Goal: Task Accomplishment & Management: Manage account settings

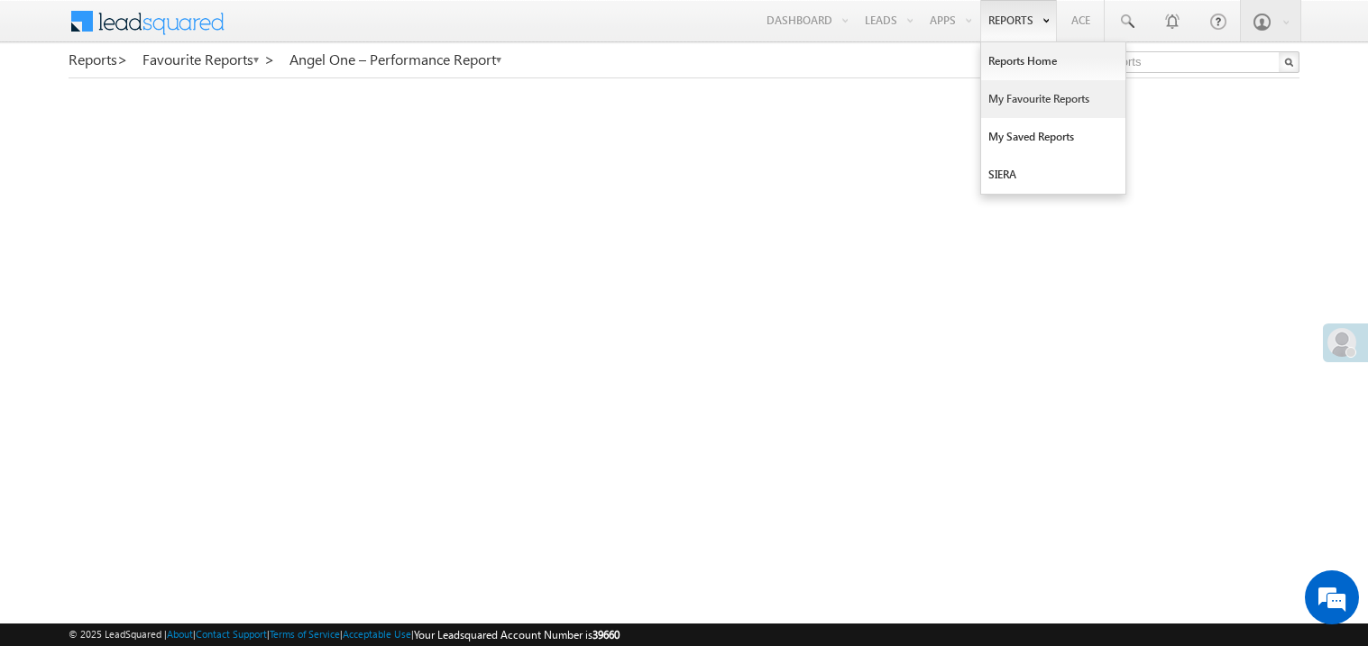
click at [1040, 101] on link "My Favourite Reports" at bounding box center [1053, 99] width 144 height 38
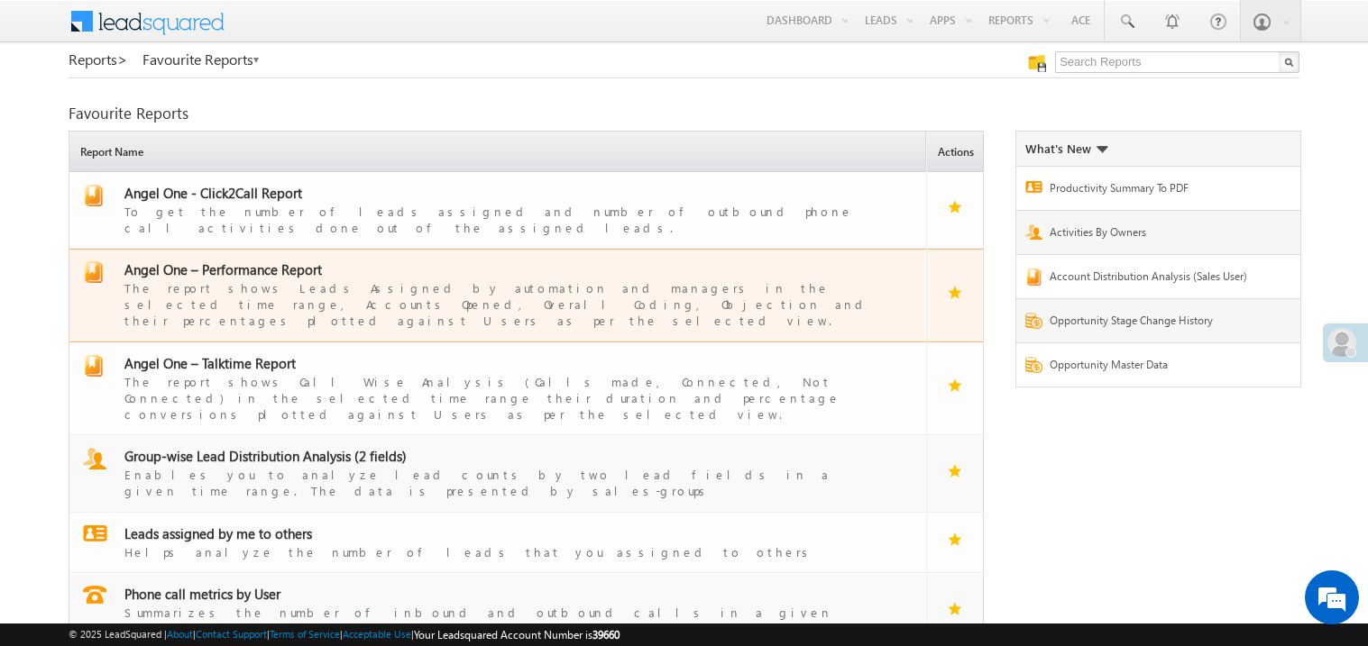
click at [275, 282] on div "The report shows Leads Assigned by automation and managers in the selected time…" at bounding box center [508, 304] width 768 height 50
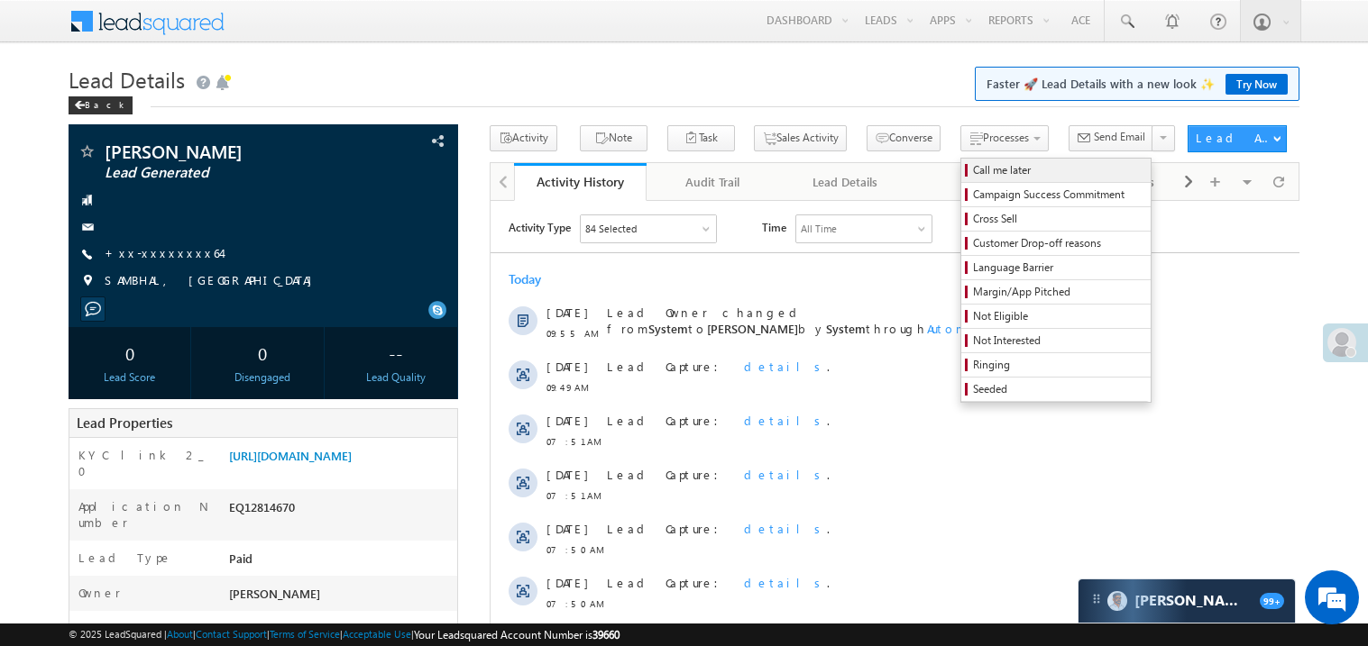
click at [973, 167] on span "Call me later" at bounding box center [1058, 170] width 171 height 16
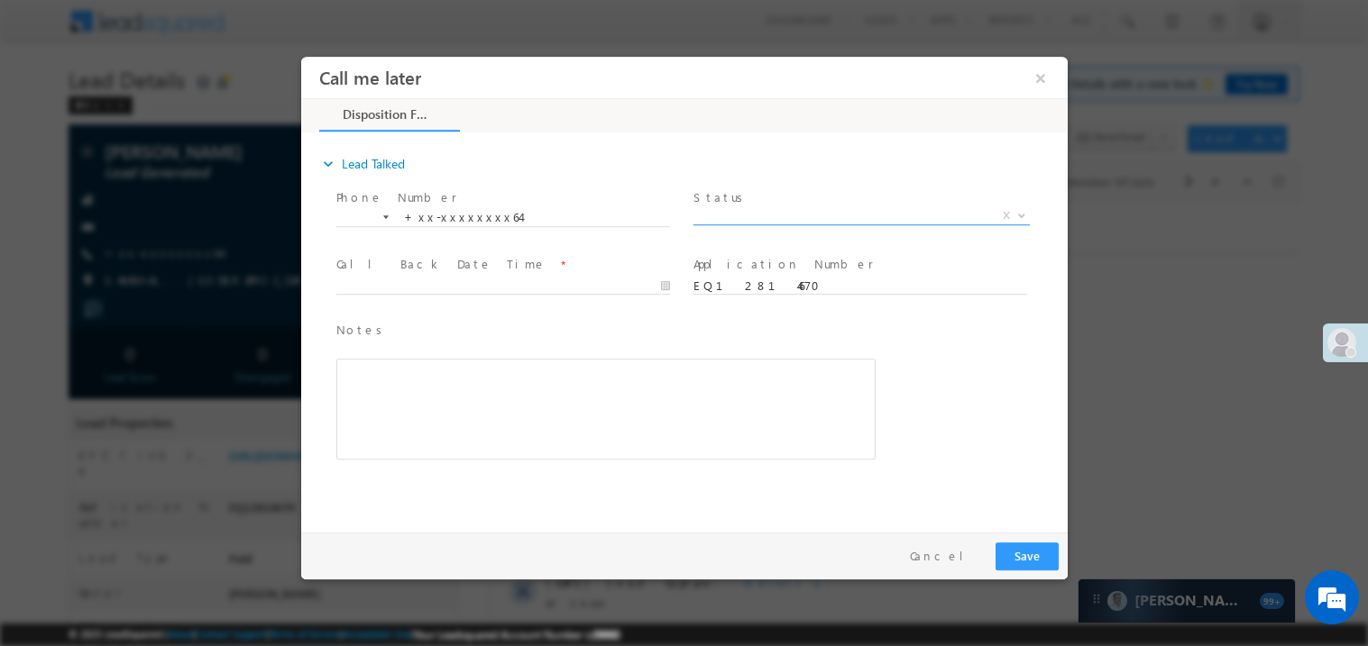
click at [775, 215] on span "X" at bounding box center [860, 215] width 336 height 18
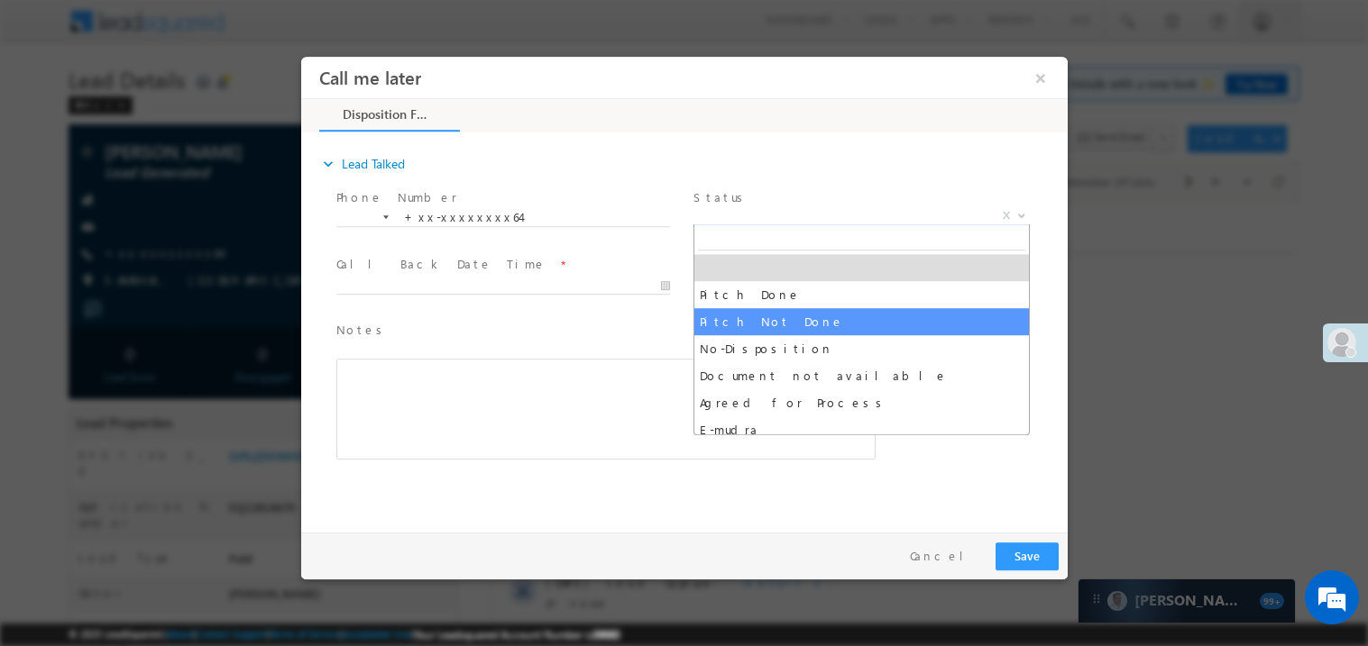
select select "Pitch Not Done"
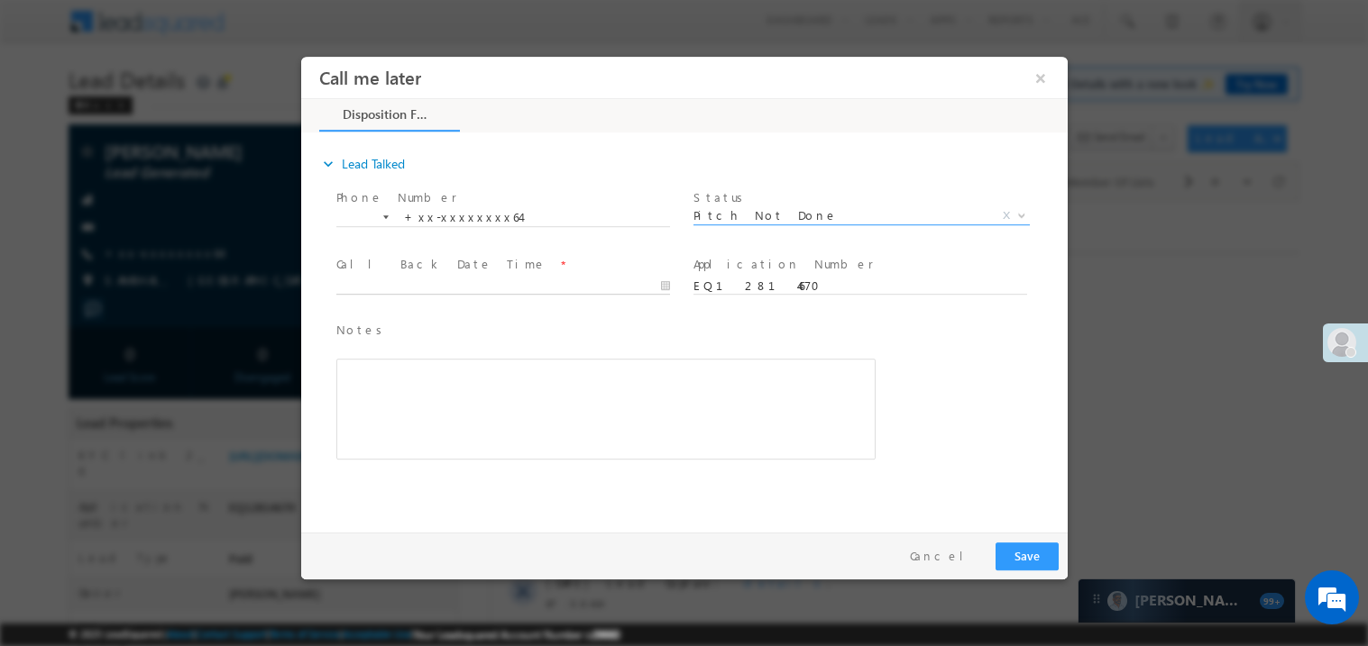
click at [539, 280] on input "text" at bounding box center [502, 286] width 334 height 18
type input "09/07/25 10:42 AM"
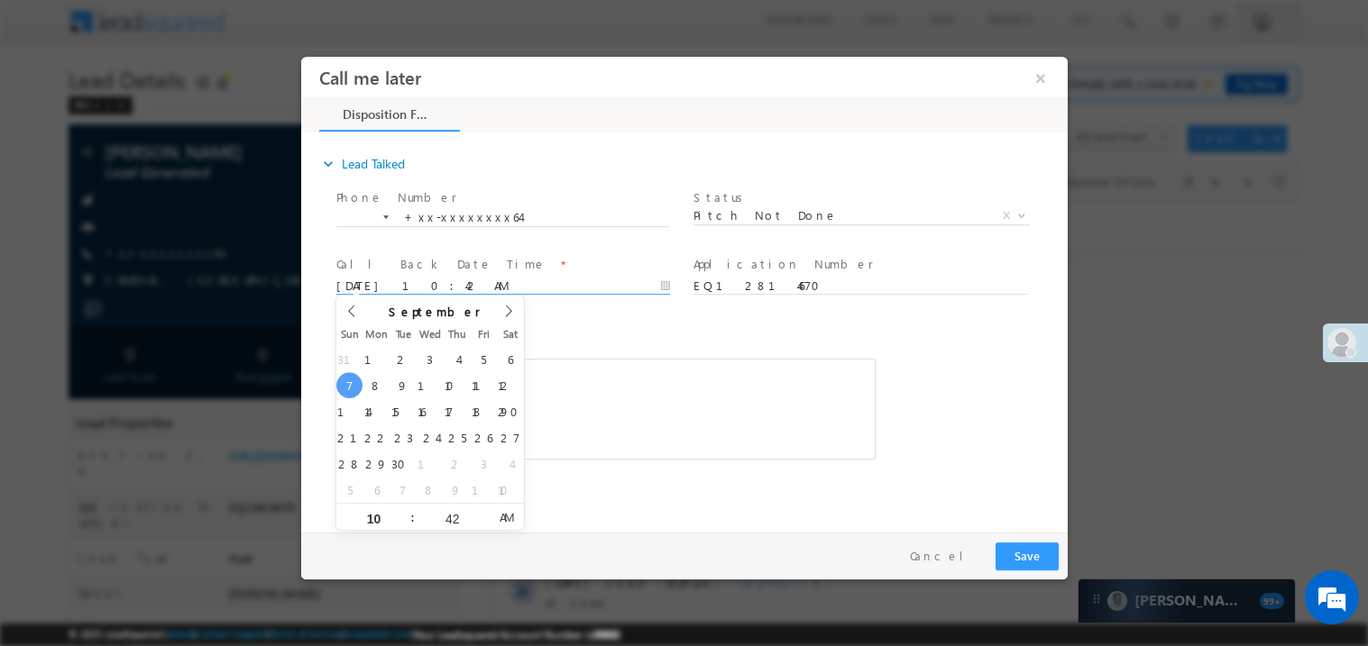
click at [715, 424] on div "Rich Text Editor, 40788eee-0fb2-11ec-a811-0adc8a9d82c2__tab1__section1__Notes__…" at bounding box center [604, 408] width 539 height 101
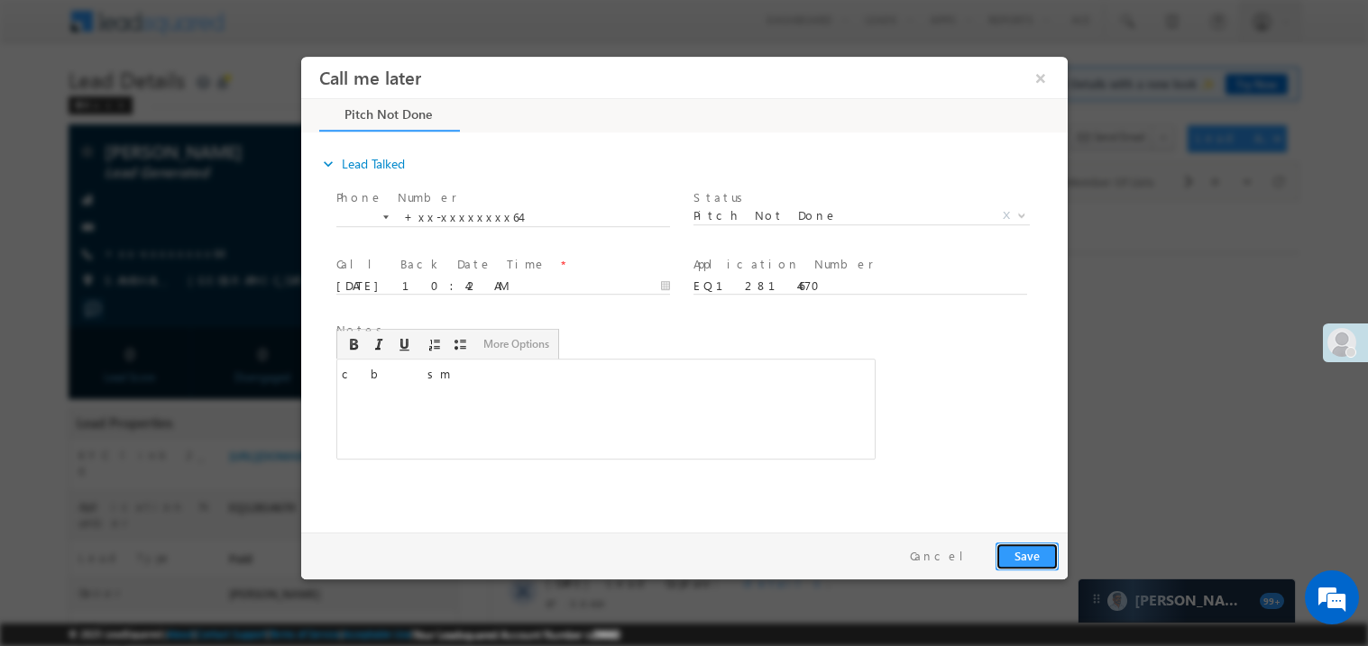
click at [1014, 548] on button "Save" at bounding box center [1025, 556] width 63 height 28
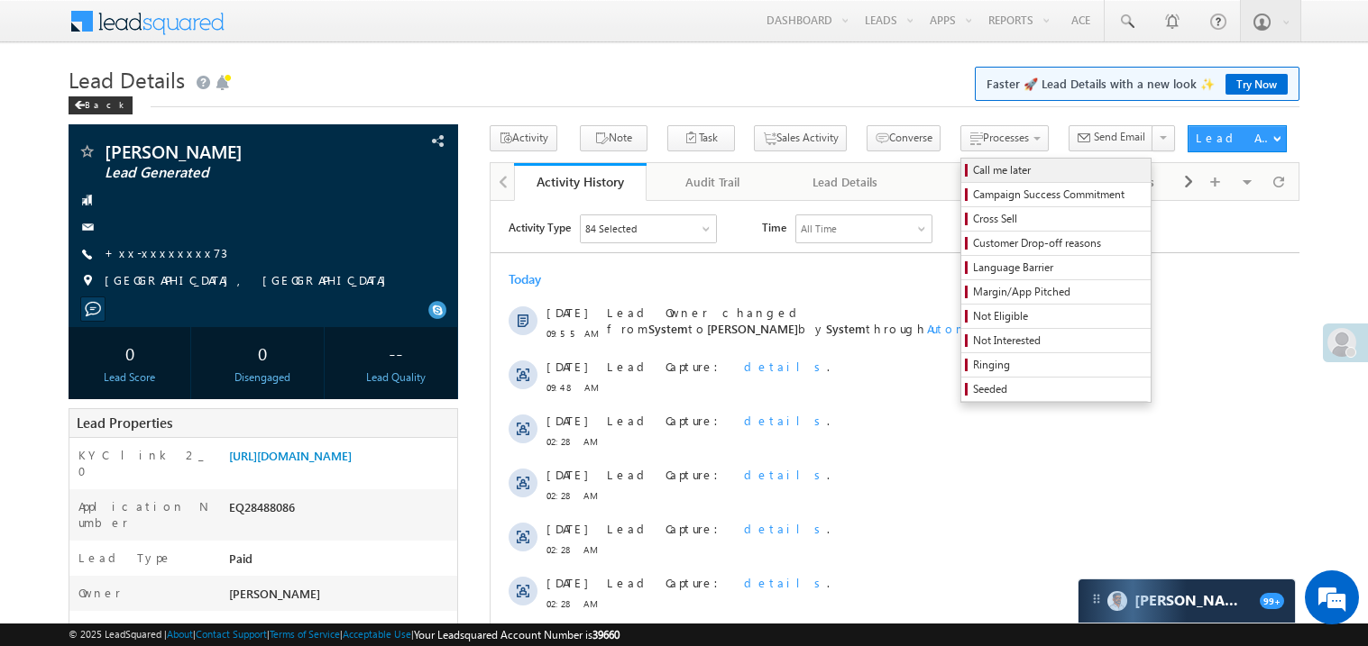
click at [973, 178] on span "Call me later" at bounding box center [1058, 170] width 171 height 16
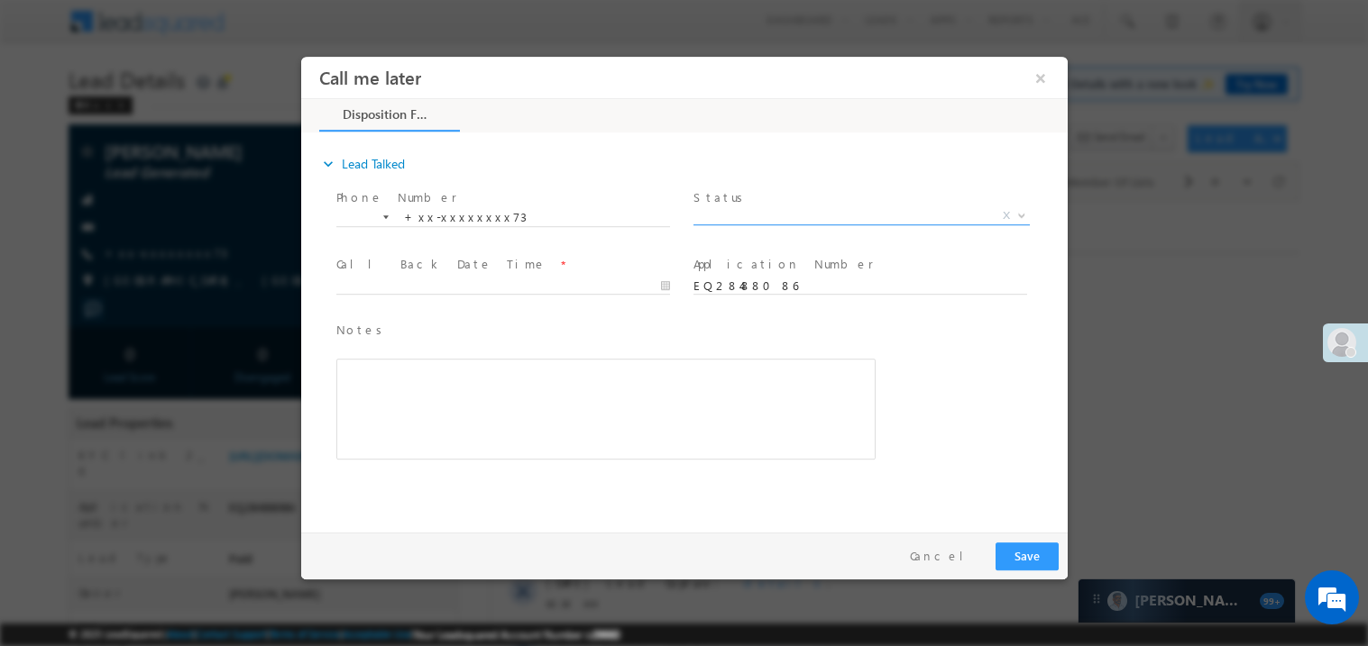
click at [777, 207] on span "X" at bounding box center [860, 215] width 336 height 18
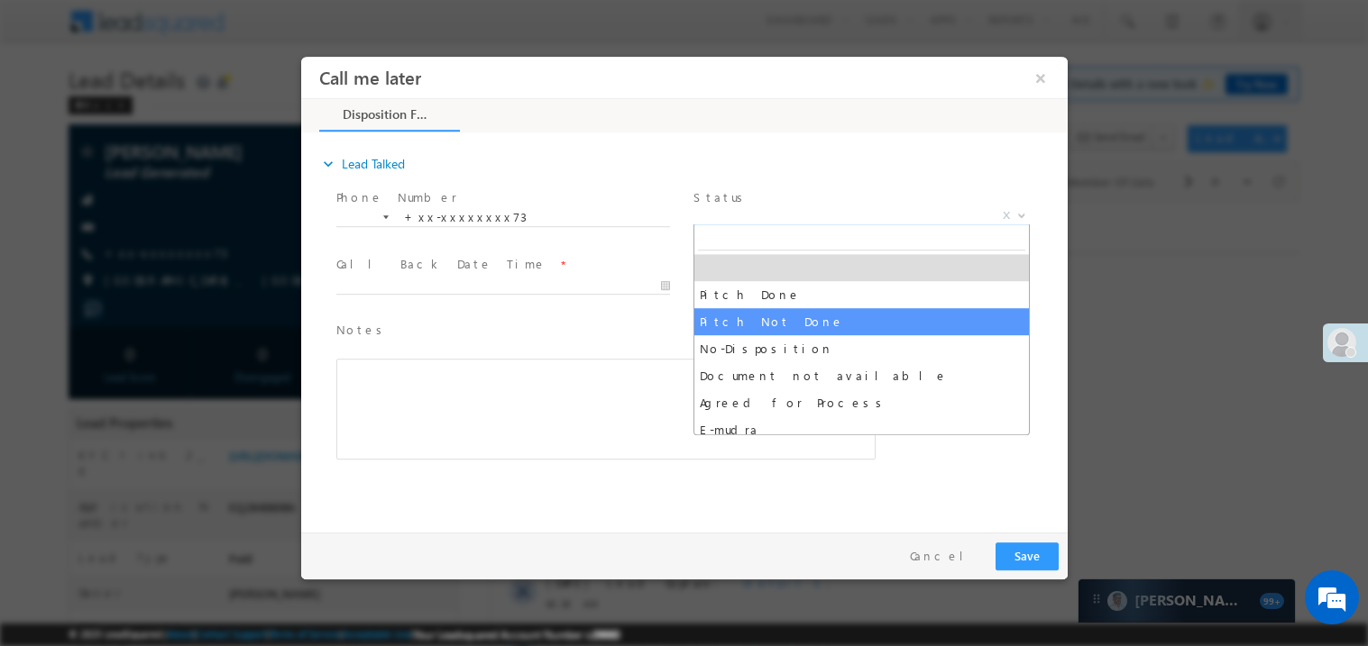
select select "Pitch Not Done"
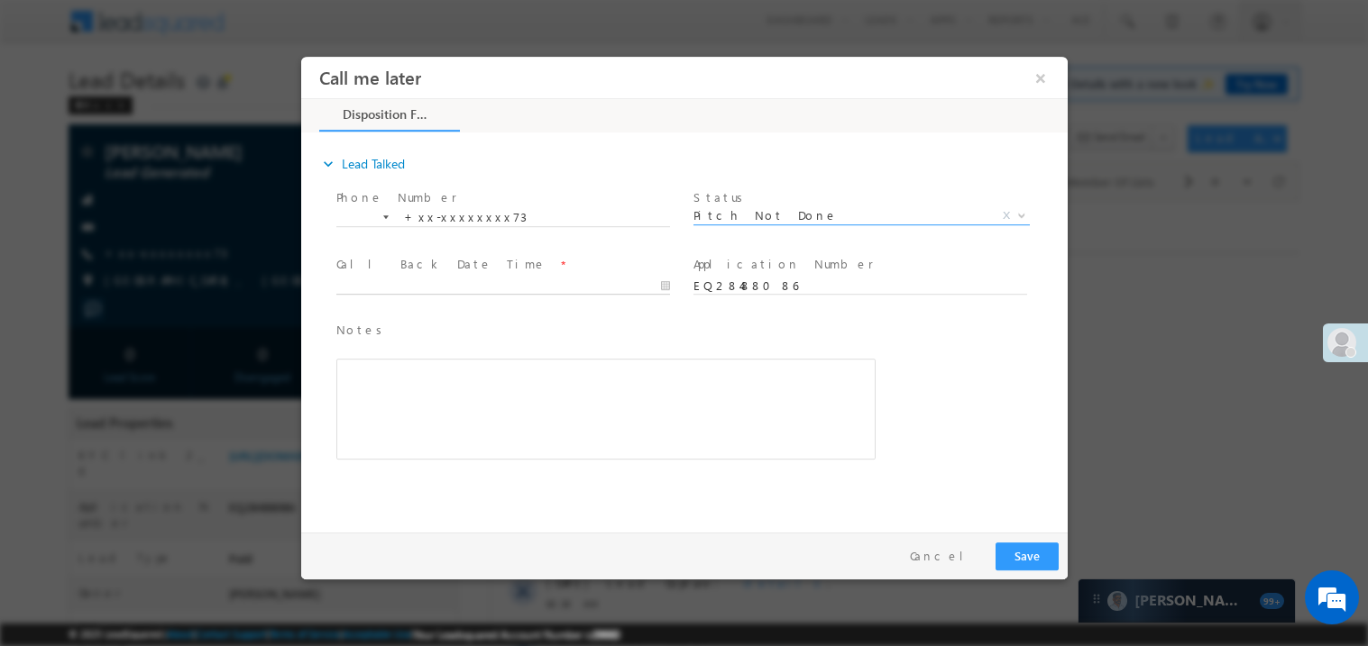
click at [609, 285] on input "text" at bounding box center [502, 286] width 334 height 18
type input "09/07/25 10:43 AM"
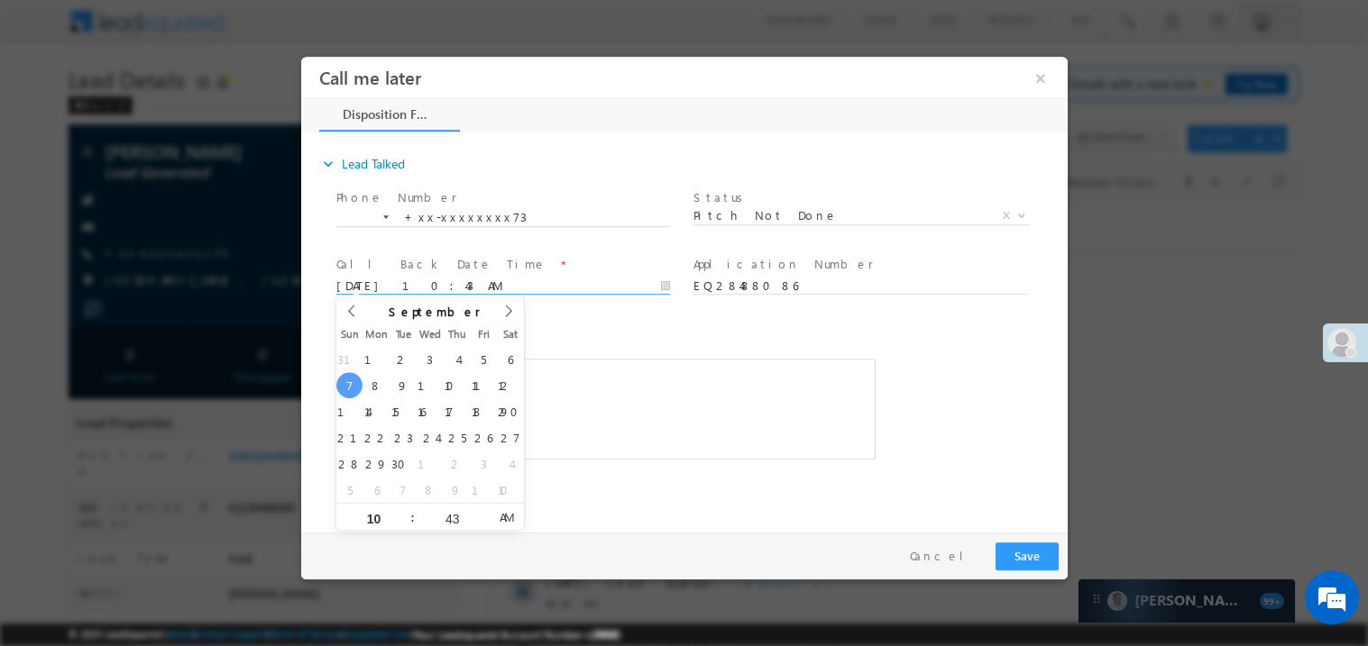
click at [652, 383] on div "Rich Text Editor, 40788eee-0fb2-11ec-a811-0adc8a9d82c2__tab1__section1__Notes__…" at bounding box center [604, 408] width 539 height 101
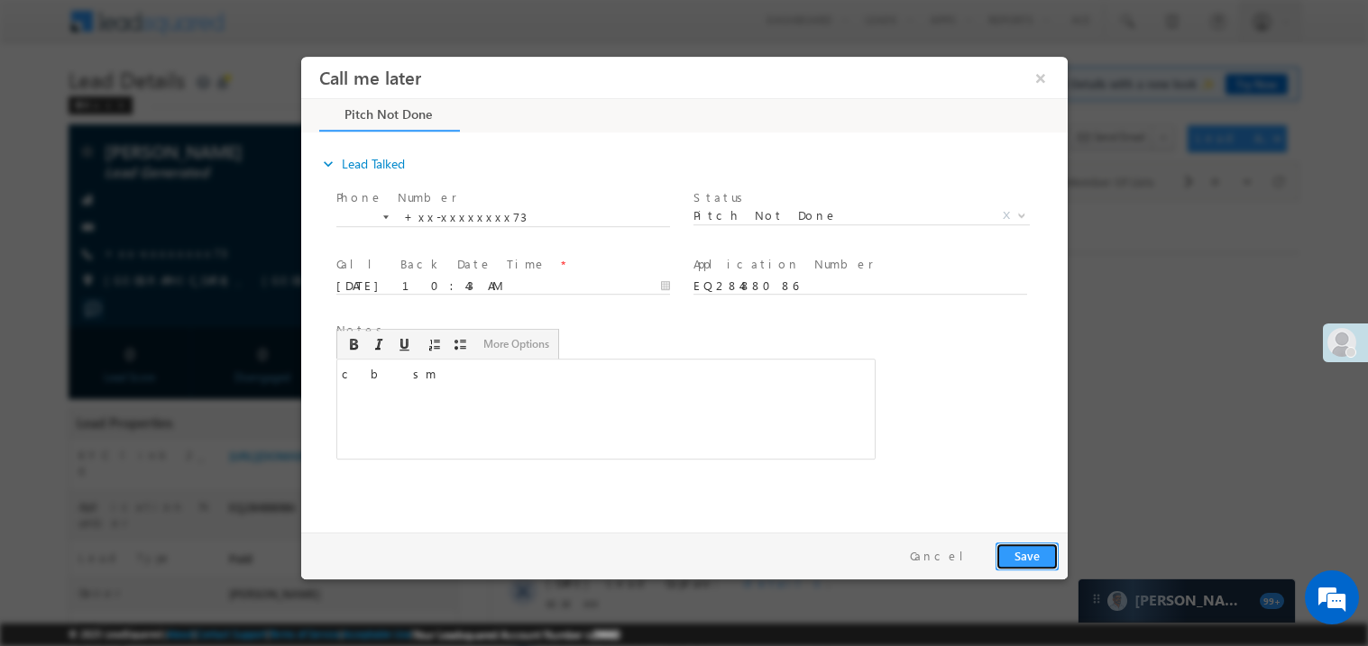
click at [1036, 563] on button "Save" at bounding box center [1025, 556] width 63 height 28
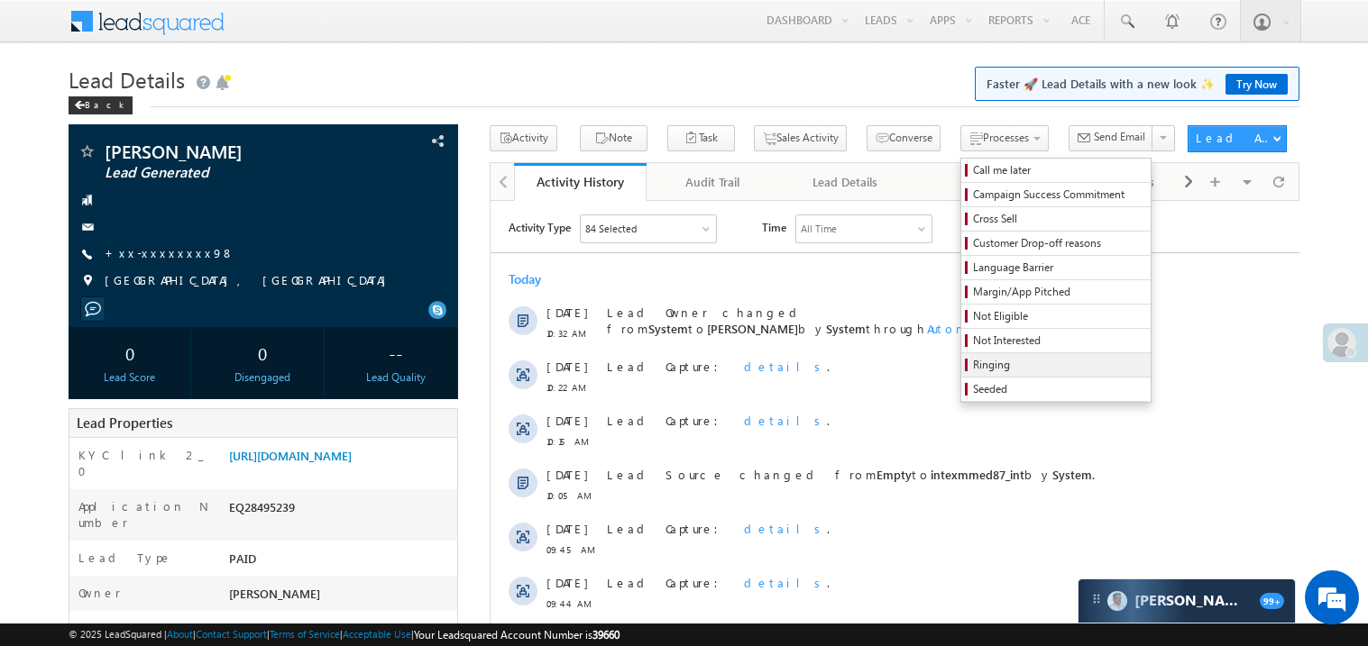
click at [986, 367] on span "Ringing" at bounding box center [1058, 365] width 171 height 16
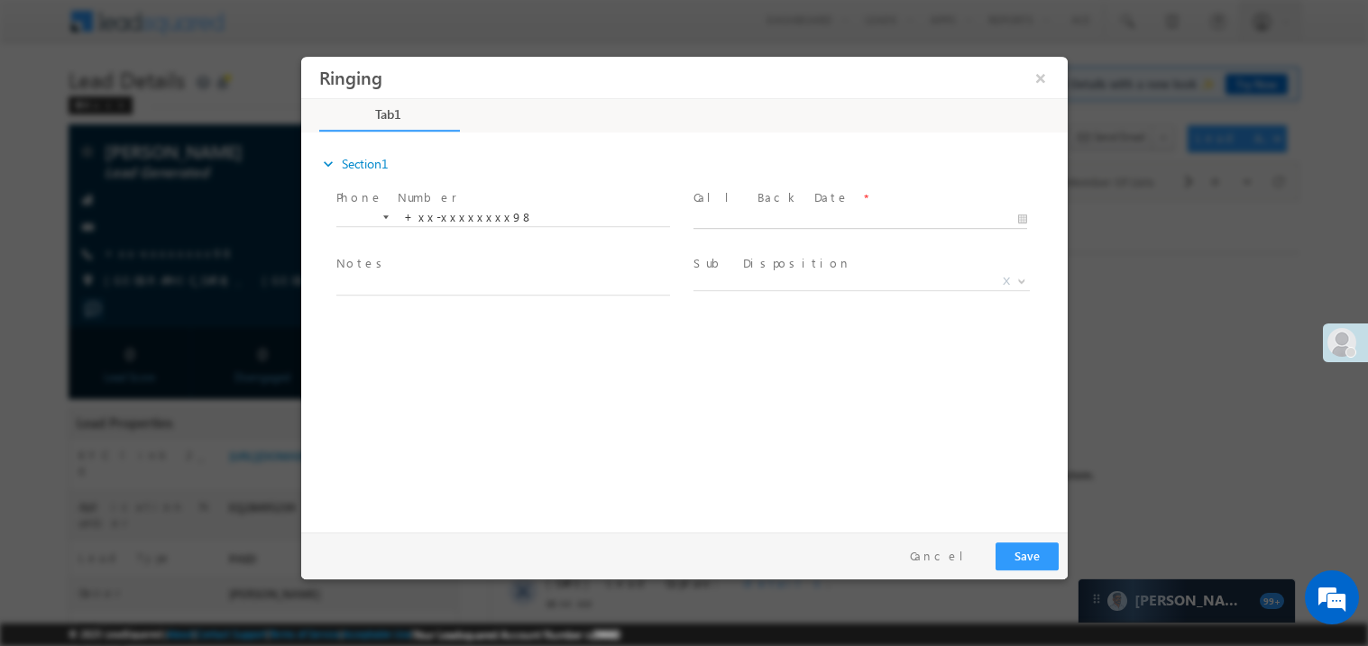
click at [815, 216] on body "Ringing ×" at bounding box center [683, 290] width 766 height 468
type input "09/07/25 10:43 AM"
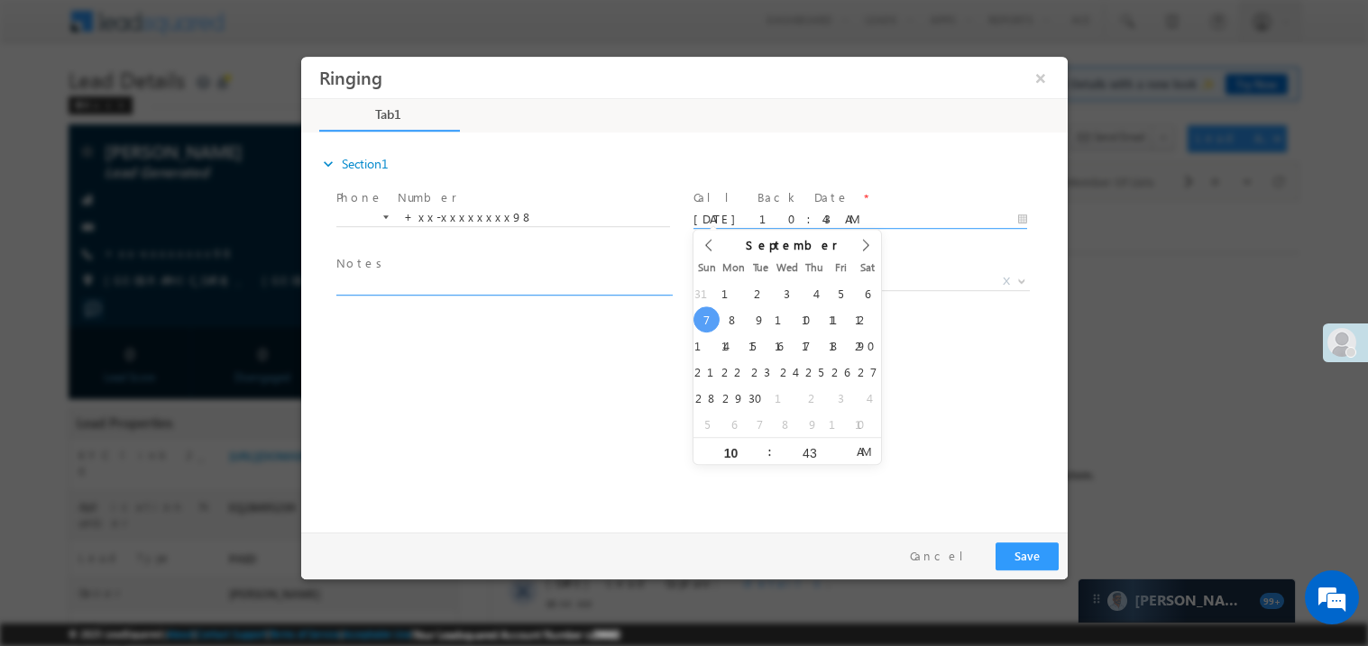
click at [582, 283] on textarea at bounding box center [502, 284] width 334 height 21
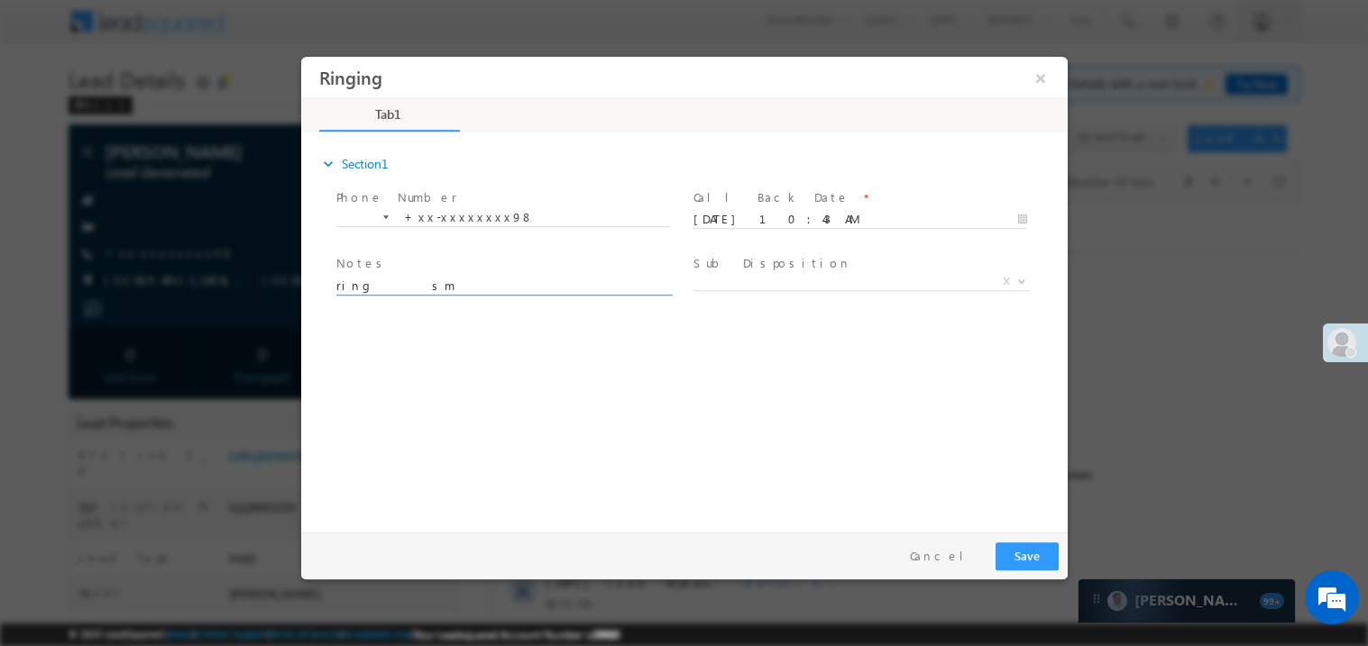
type textarea "ring sm"
click at [1021, 562] on button "Save" at bounding box center [1025, 556] width 63 height 28
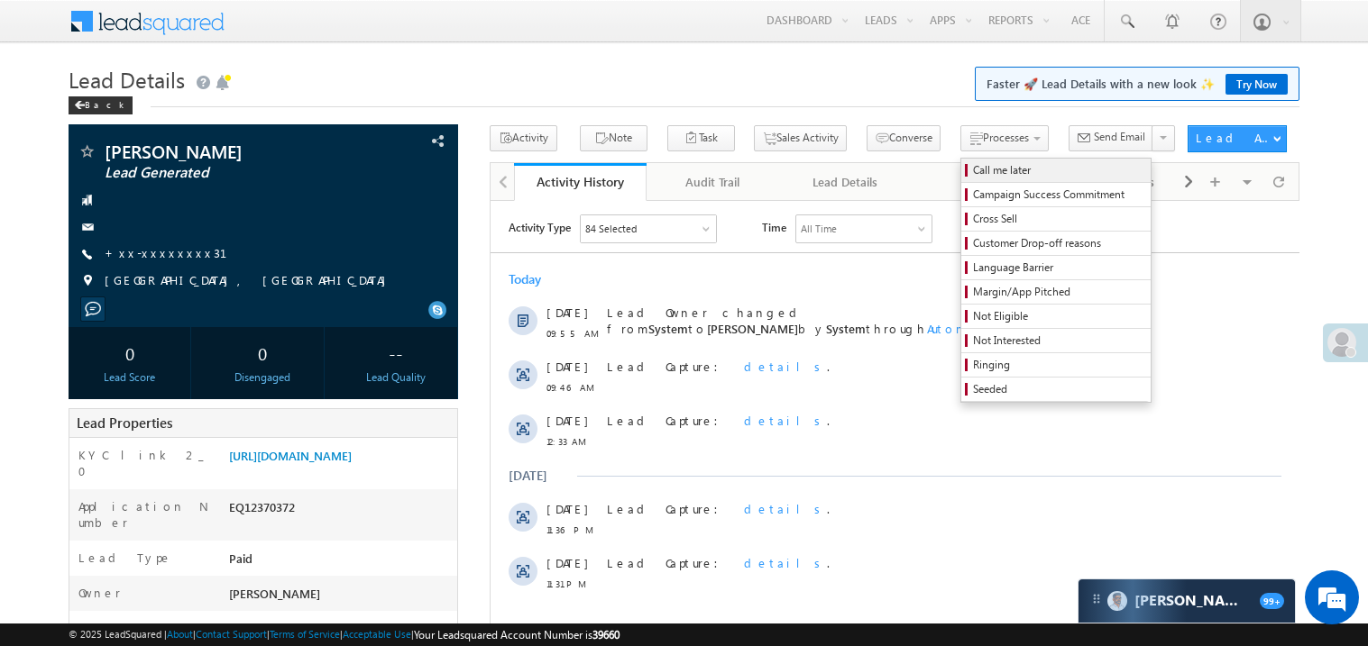
click at [973, 172] on span "Call me later" at bounding box center [1058, 170] width 171 height 16
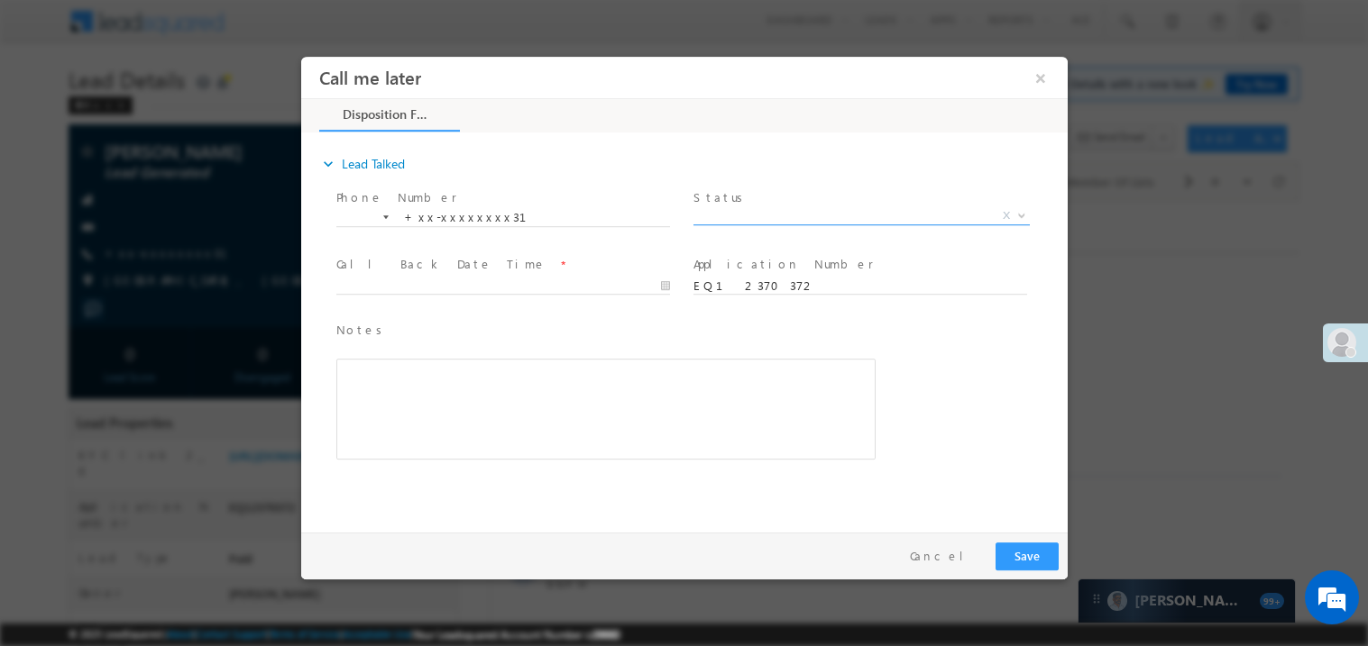
click at [789, 224] on span "X" at bounding box center [860, 219] width 336 height 18
click at [790, 219] on span "X" at bounding box center [860, 215] width 336 height 18
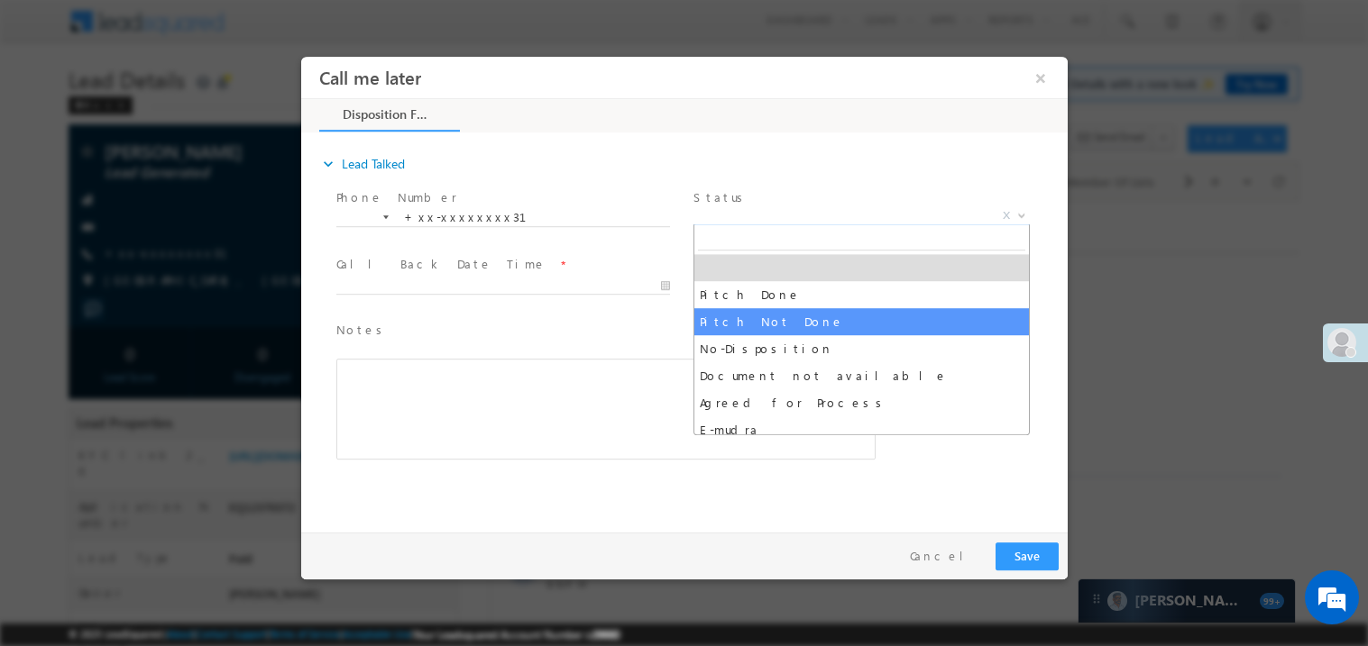
select select "Pitch Not Done"
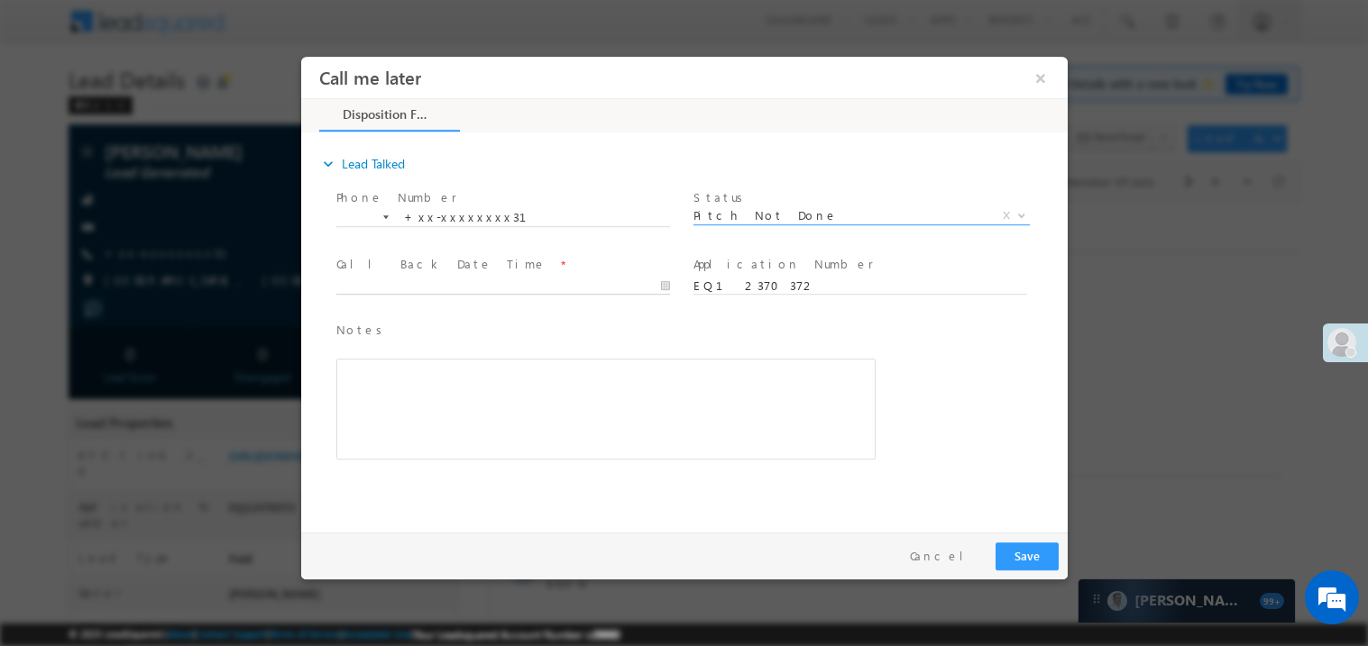
click at [607, 291] on input "text" at bounding box center [502, 286] width 334 height 18
type input "09/07/25 10:44 AM"
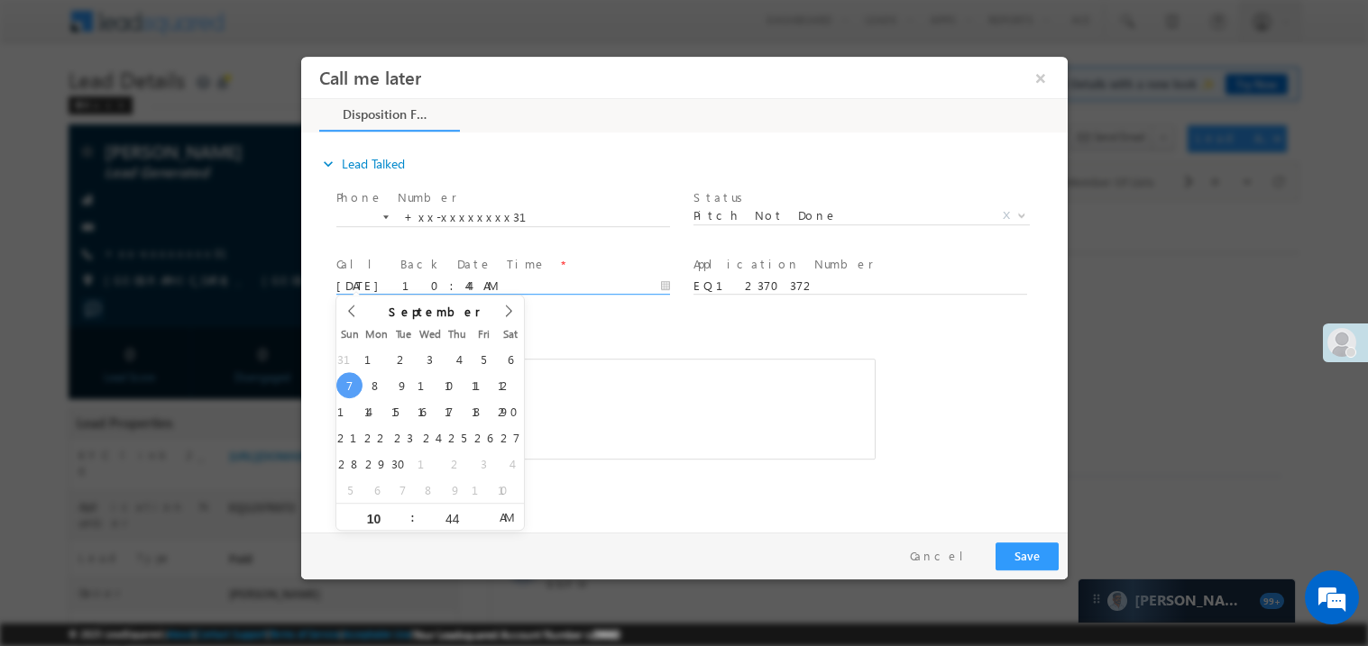
click at [638, 397] on div "Rich Text Editor, 40788eee-0fb2-11ec-a811-0adc8a9d82c2__tab1__section1__Notes__…" at bounding box center [604, 408] width 539 height 101
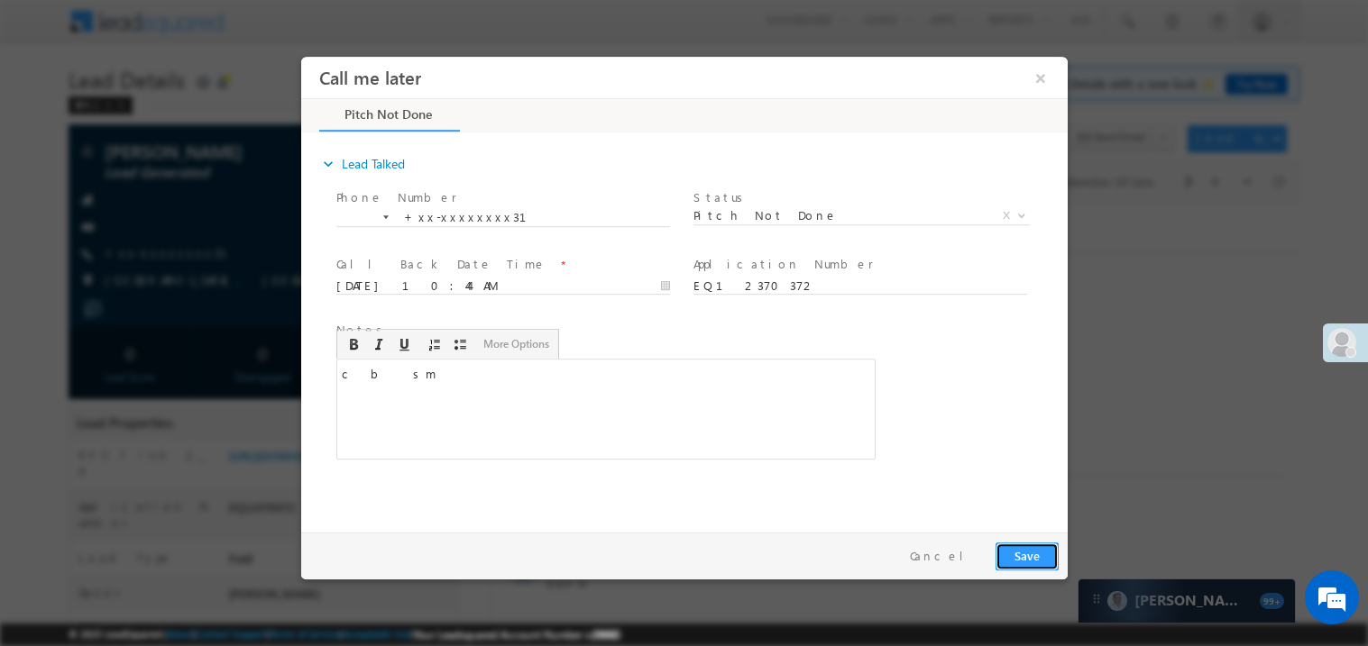
click at [1033, 559] on button "Save" at bounding box center [1025, 556] width 63 height 28
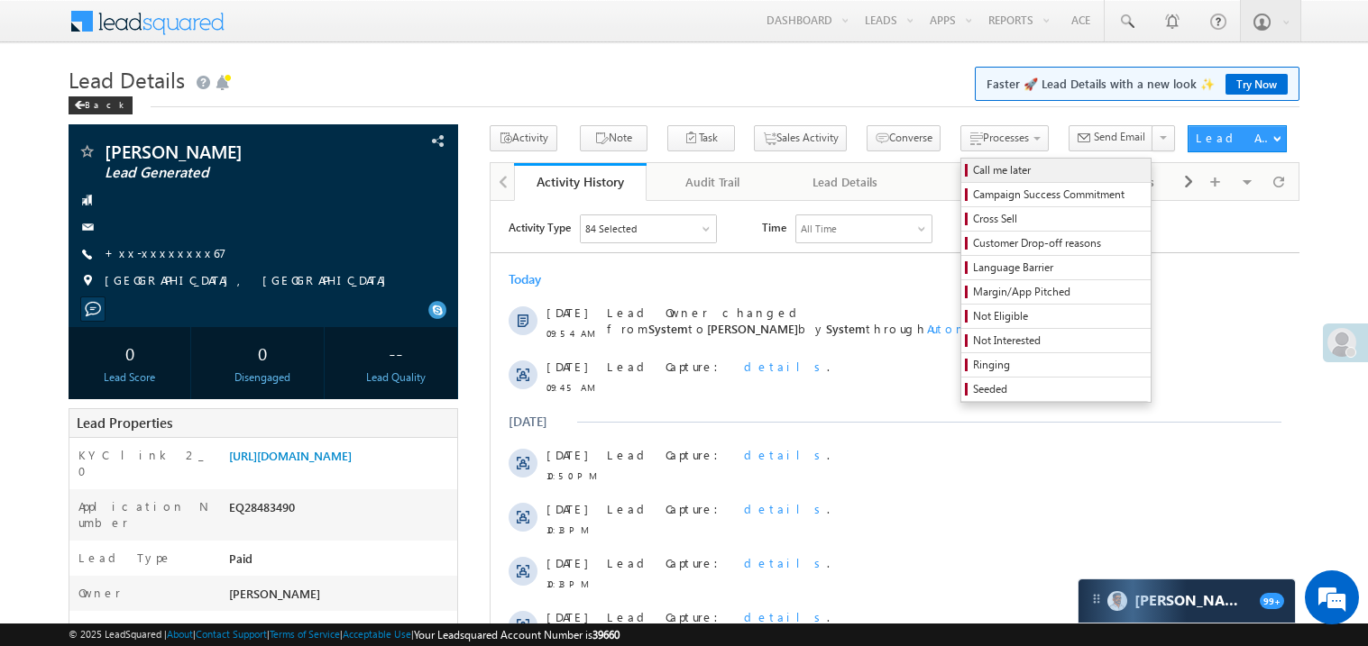
click at [973, 172] on span "Call me later" at bounding box center [1058, 170] width 171 height 16
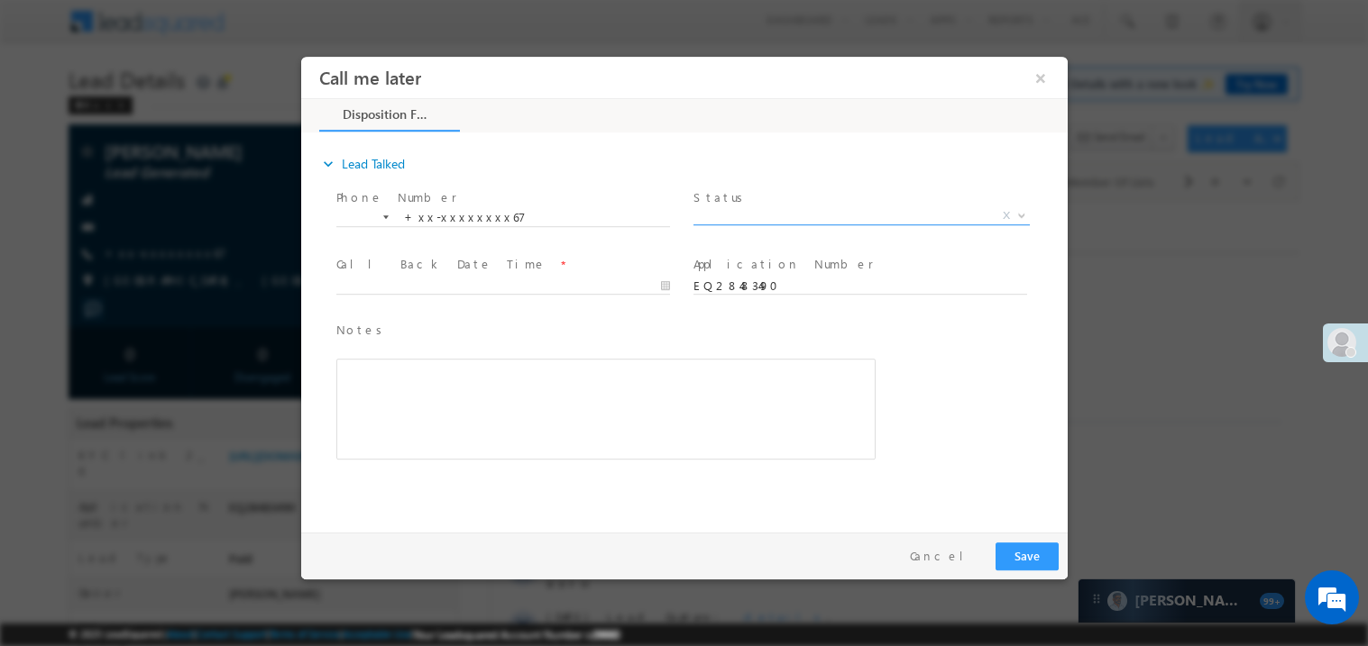
click at [757, 220] on span "X" at bounding box center [860, 215] width 336 height 18
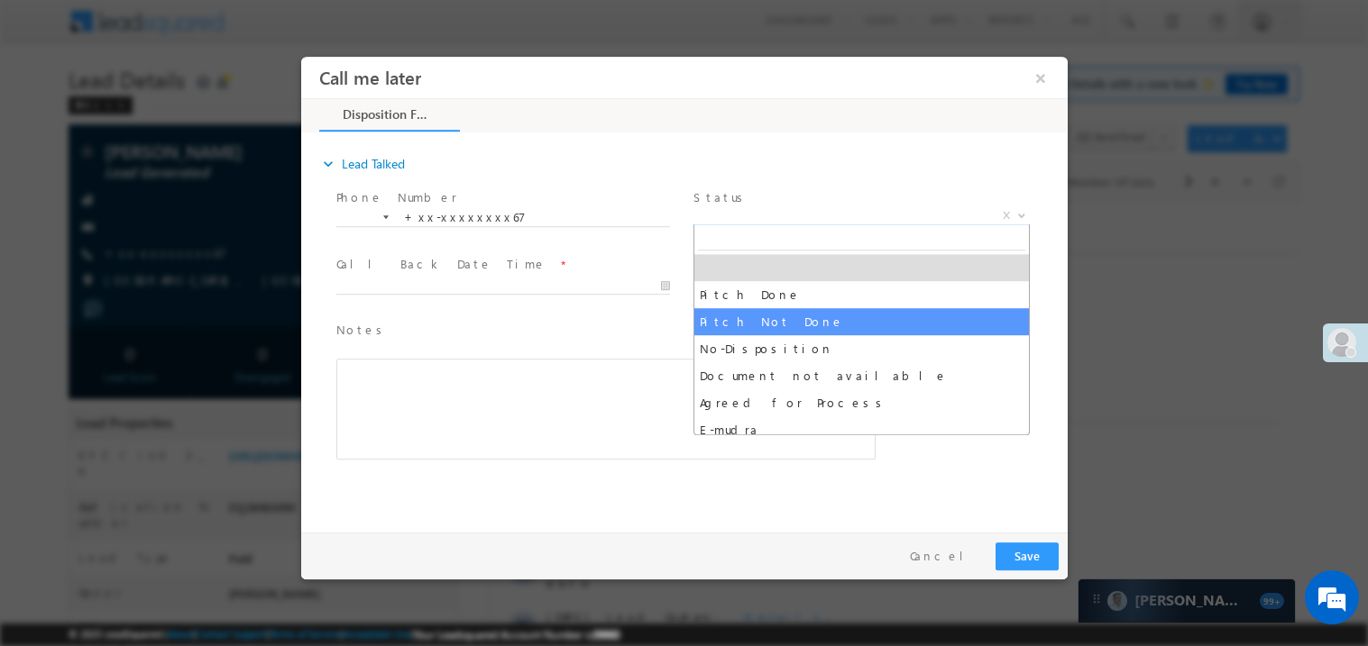
select select "Pitch Not Done"
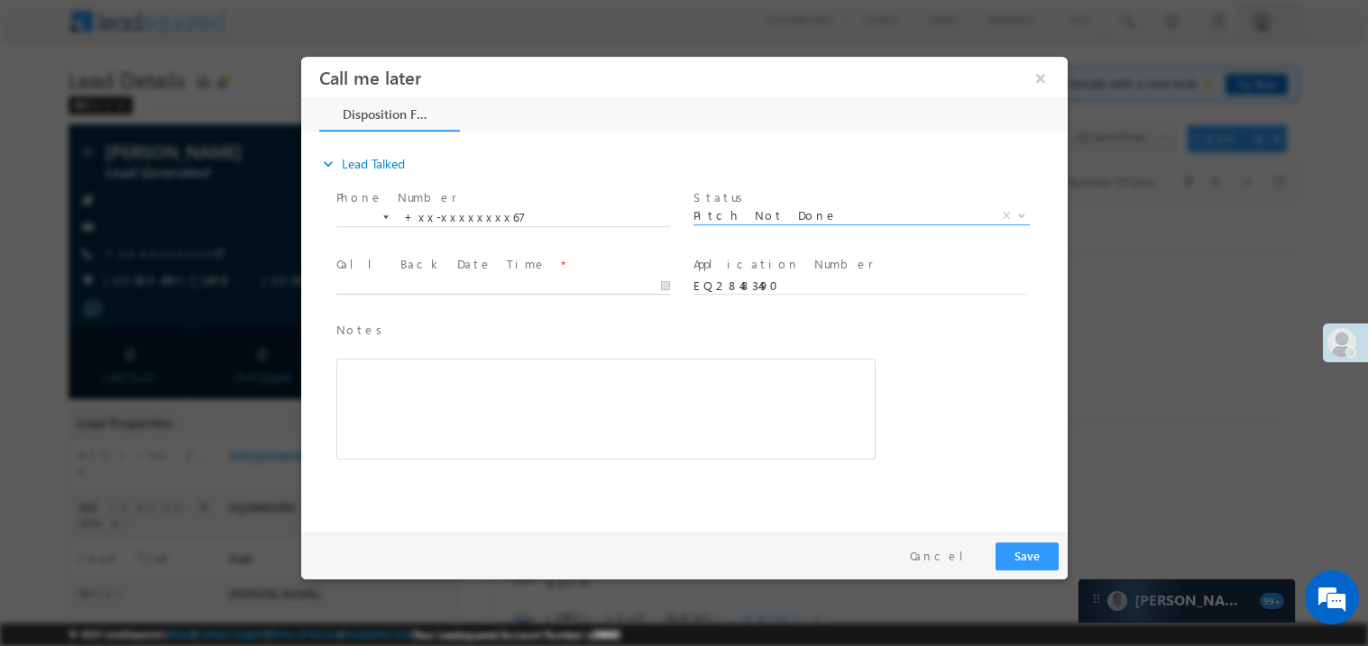
click at [522, 280] on body "Call me later ×" at bounding box center [683, 290] width 766 height 468
type input "09/07/25 10:44 AM"
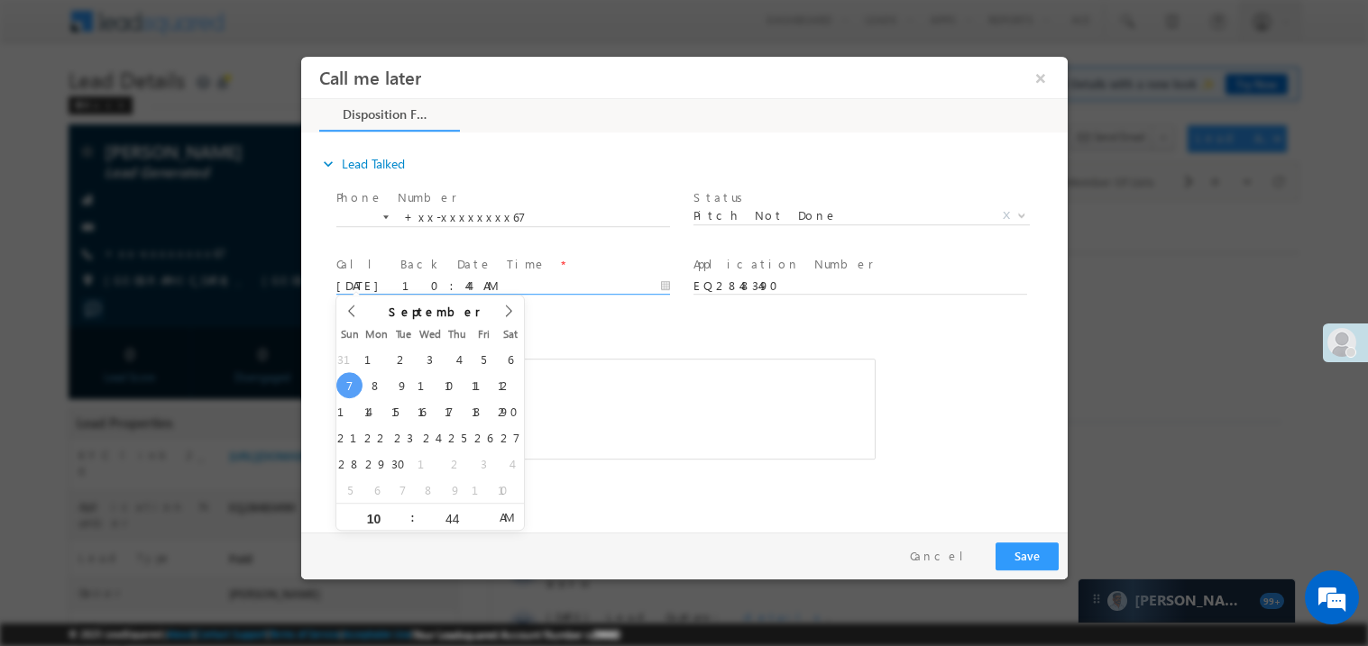
click at [560, 409] on div "Rich Text Editor, 40788eee-0fb2-11ec-a811-0adc8a9d82c2__tab1__section1__Notes__…" at bounding box center [604, 408] width 539 height 101
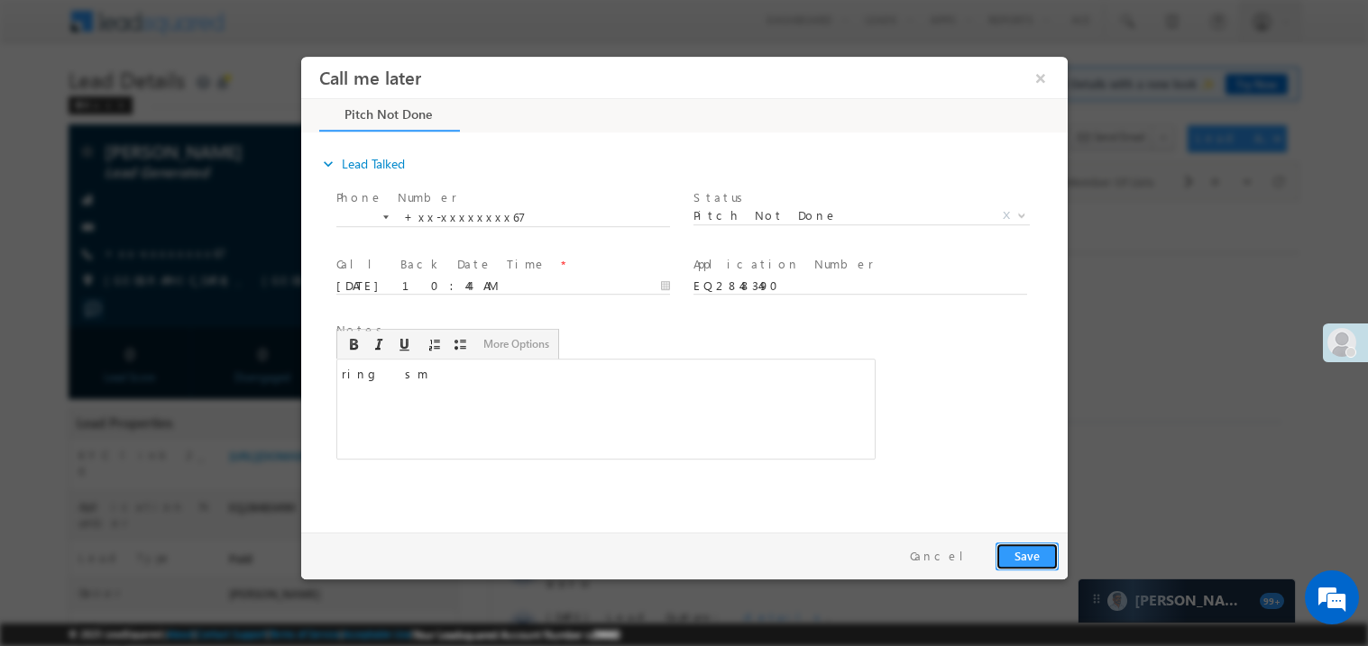
click at [1041, 566] on button "Save" at bounding box center [1025, 556] width 63 height 28
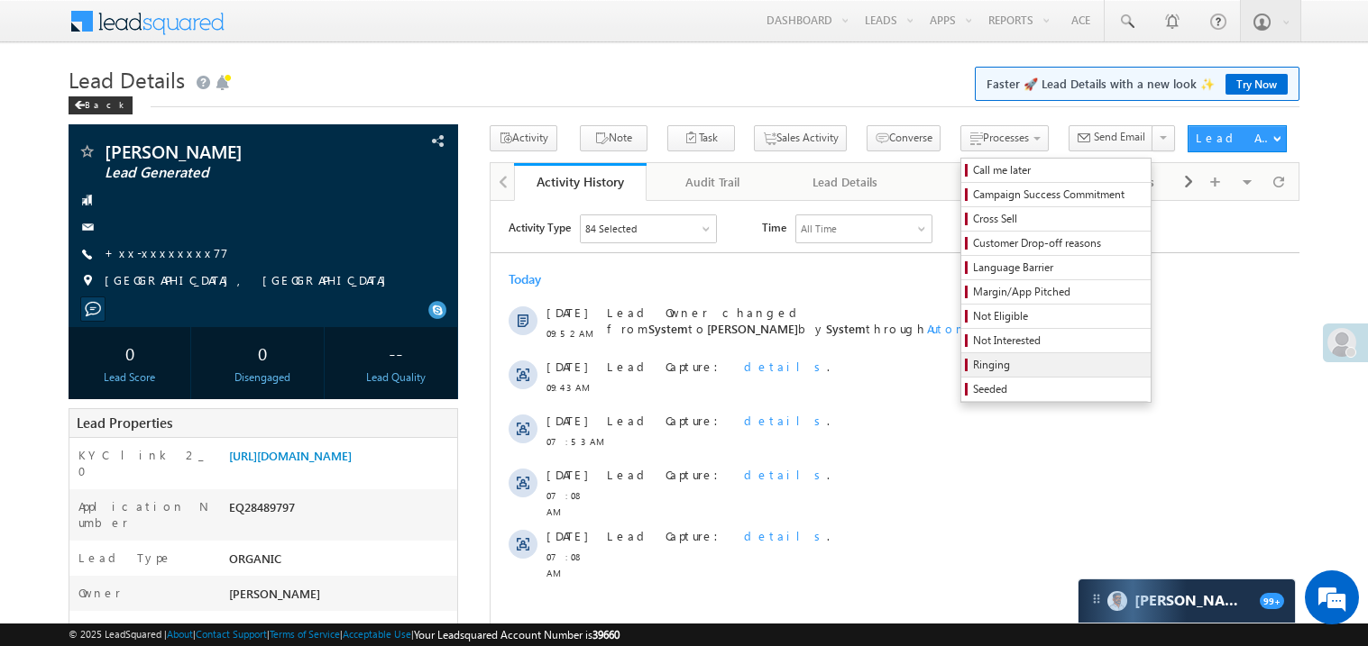
click at [973, 364] on span "Ringing" at bounding box center [1058, 365] width 171 height 16
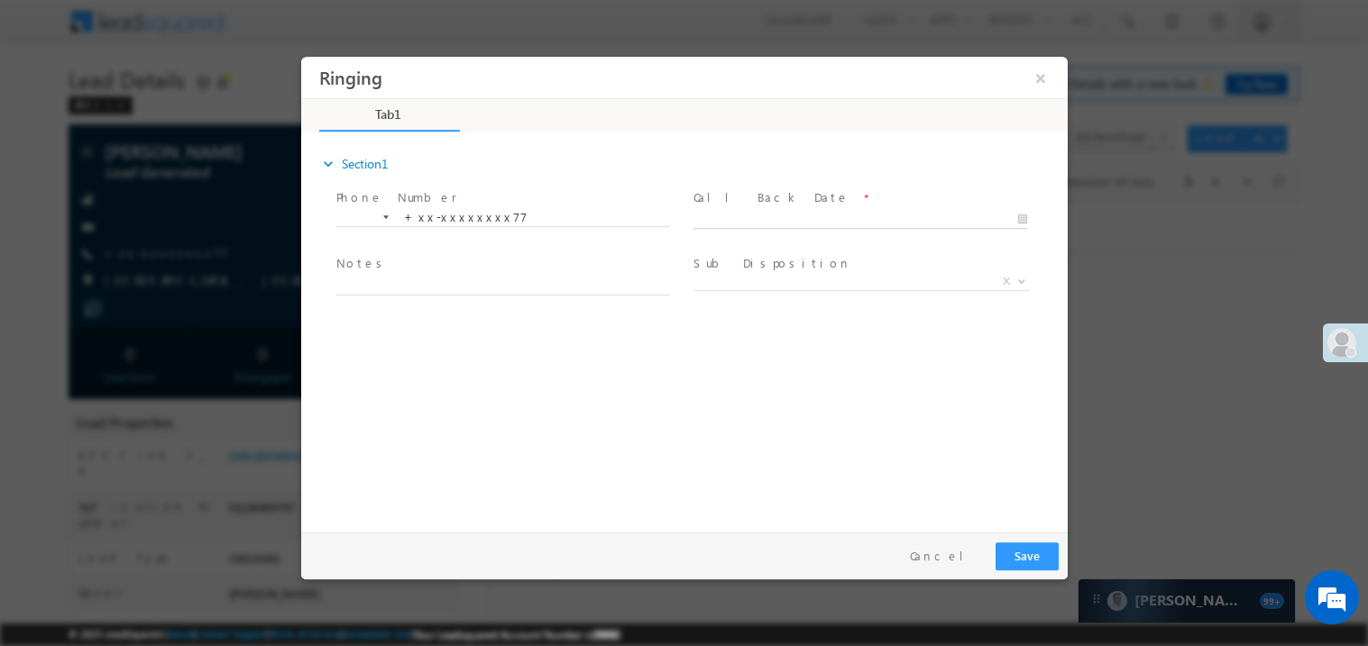
click at [789, 210] on input "text" at bounding box center [859, 219] width 334 height 18
type input "[DATE] 10:45 AM"
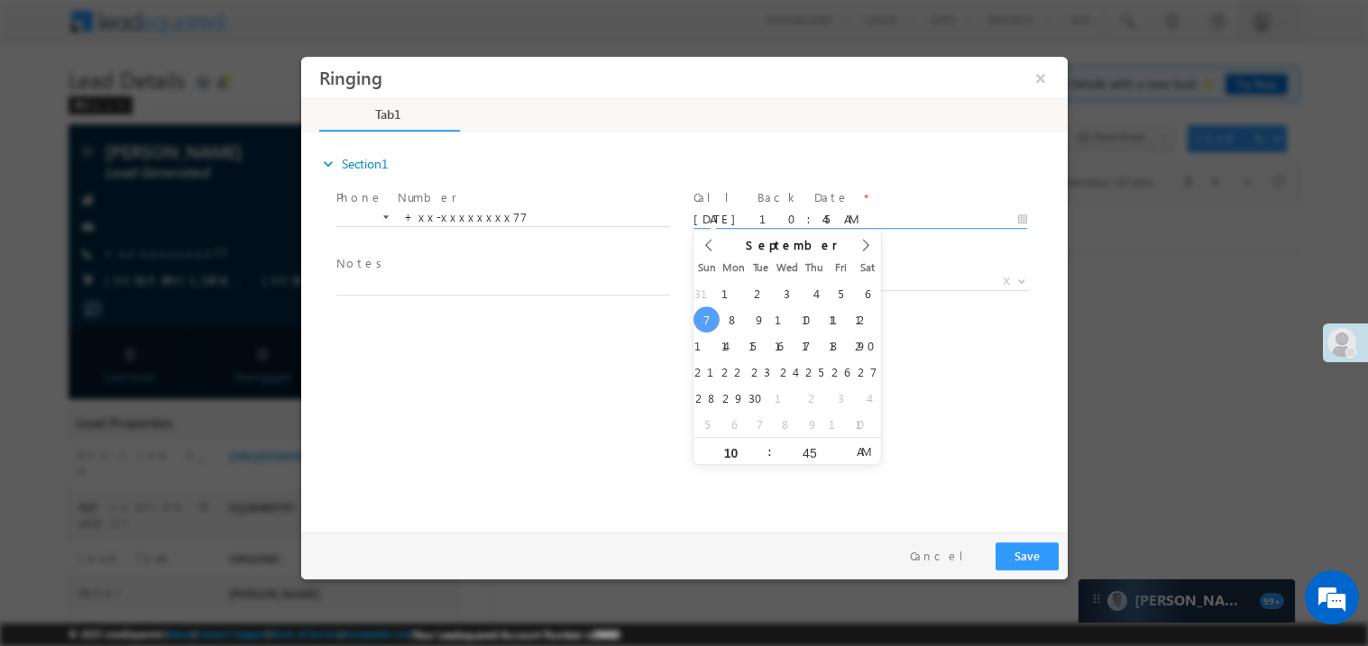
click at [608, 259] on span "Notes *" at bounding box center [501, 264] width 333 height 20
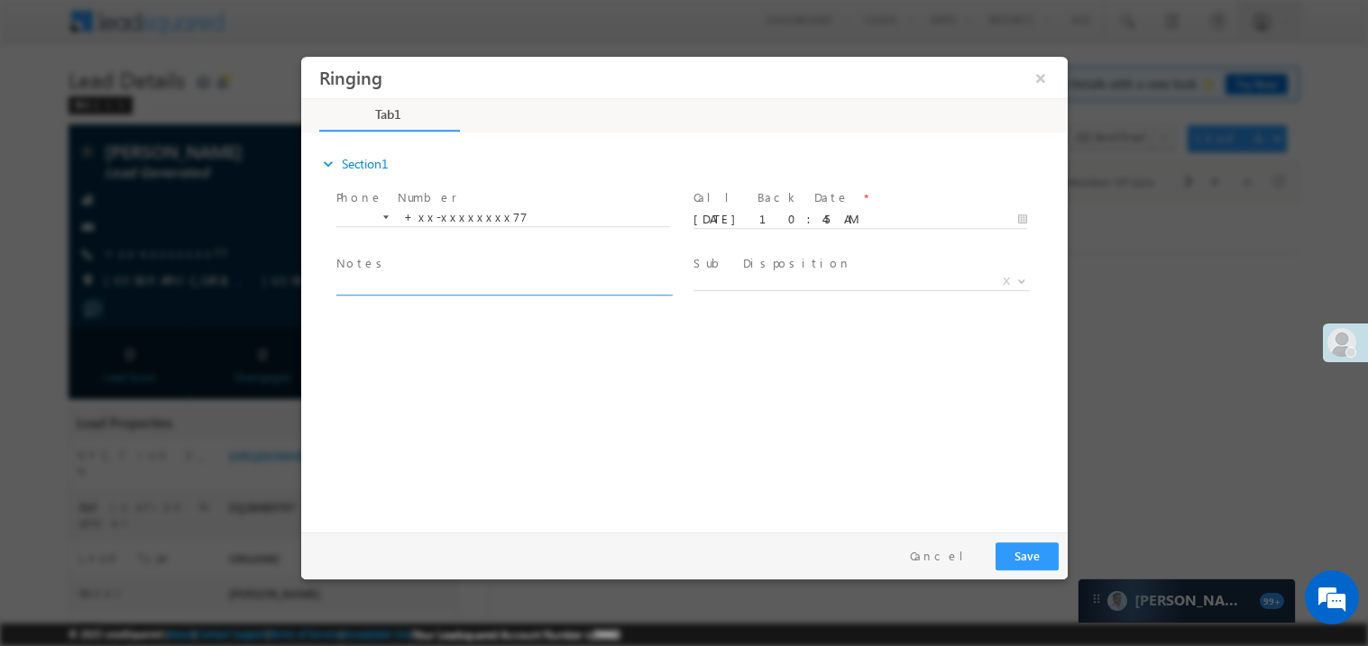
click at [586, 274] on textarea at bounding box center [502, 284] width 334 height 21
type textarea "ring sm"
click at [1037, 557] on button "Save" at bounding box center [1025, 556] width 63 height 28
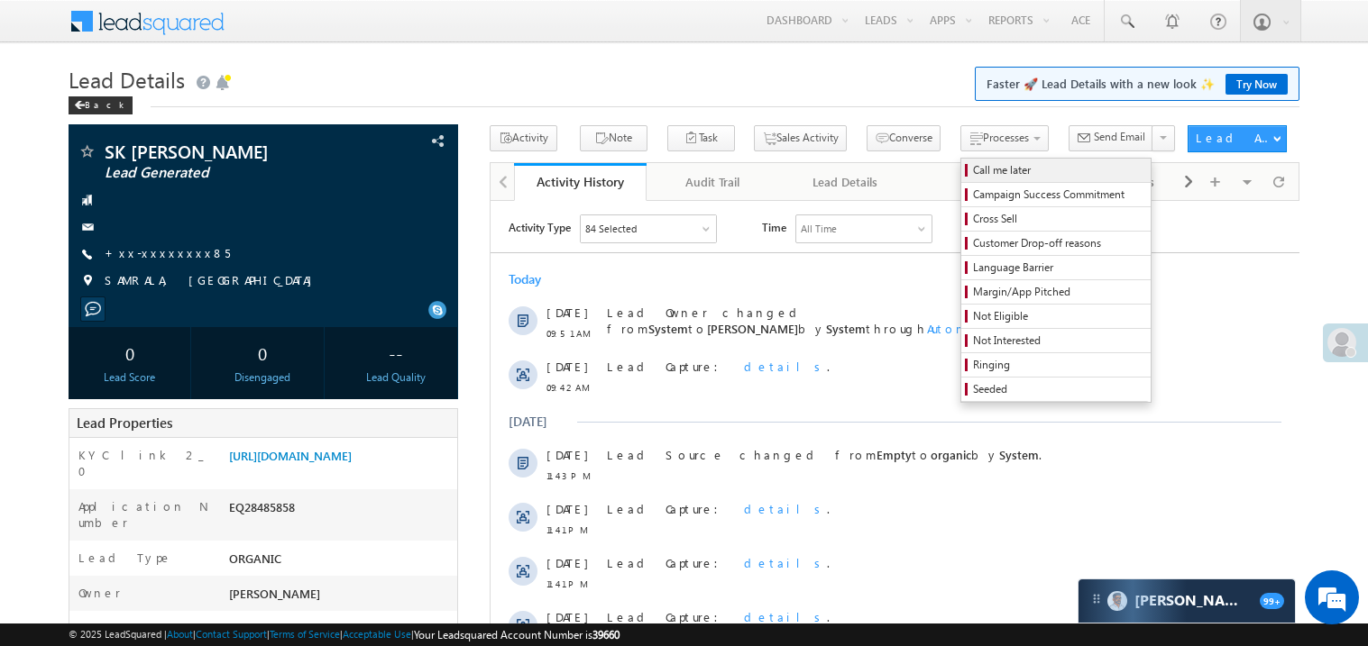
click at [973, 177] on span "Call me later" at bounding box center [1058, 170] width 171 height 16
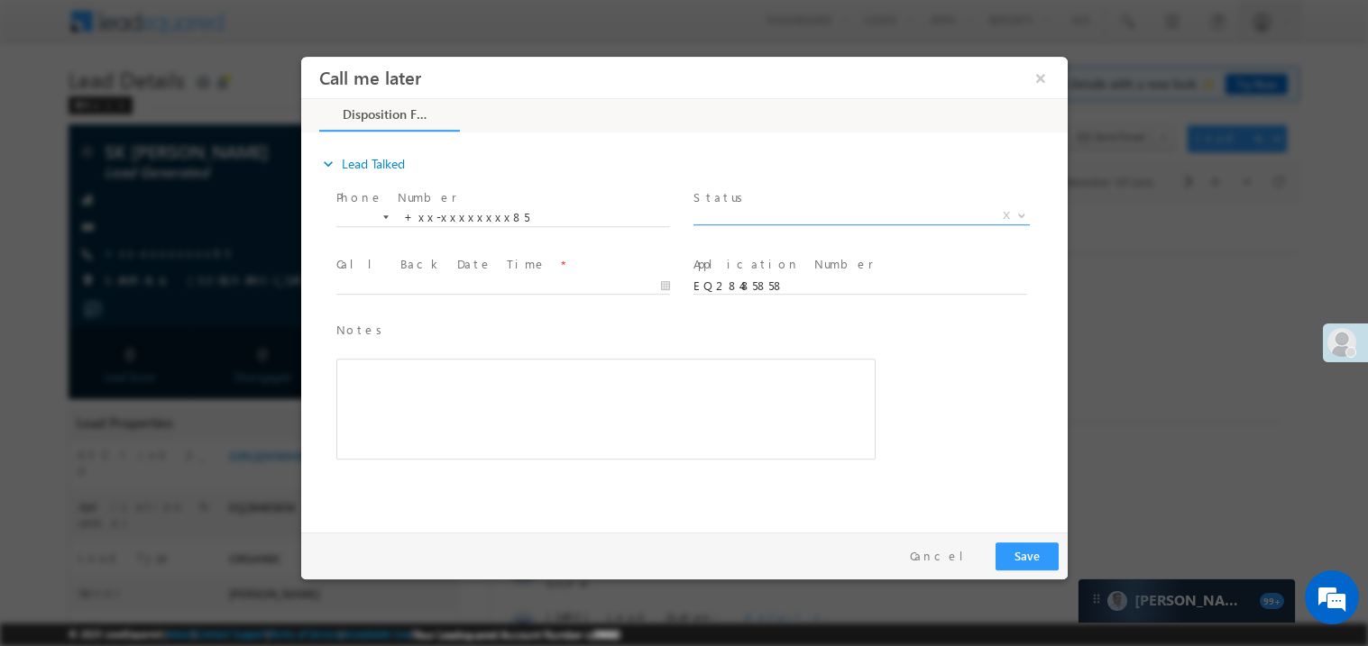
click at [746, 210] on span "X" at bounding box center [860, 215] width 336 height 18
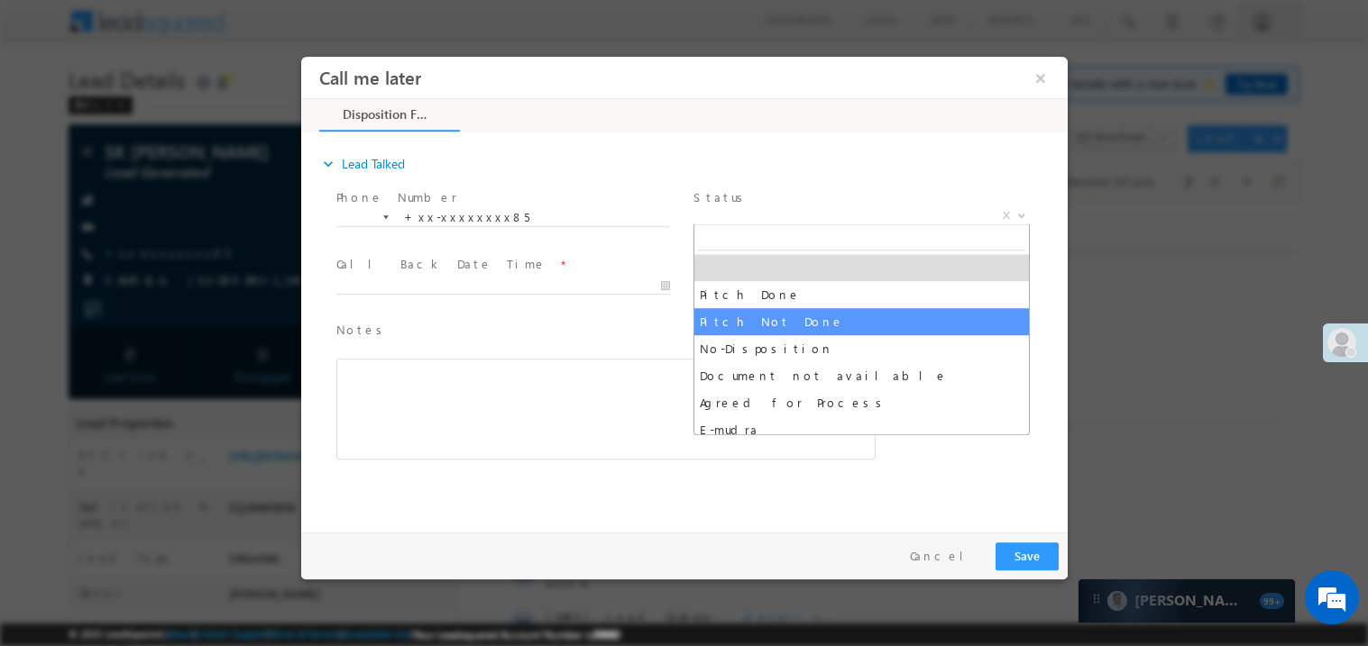
select select "Pitch Not Done"
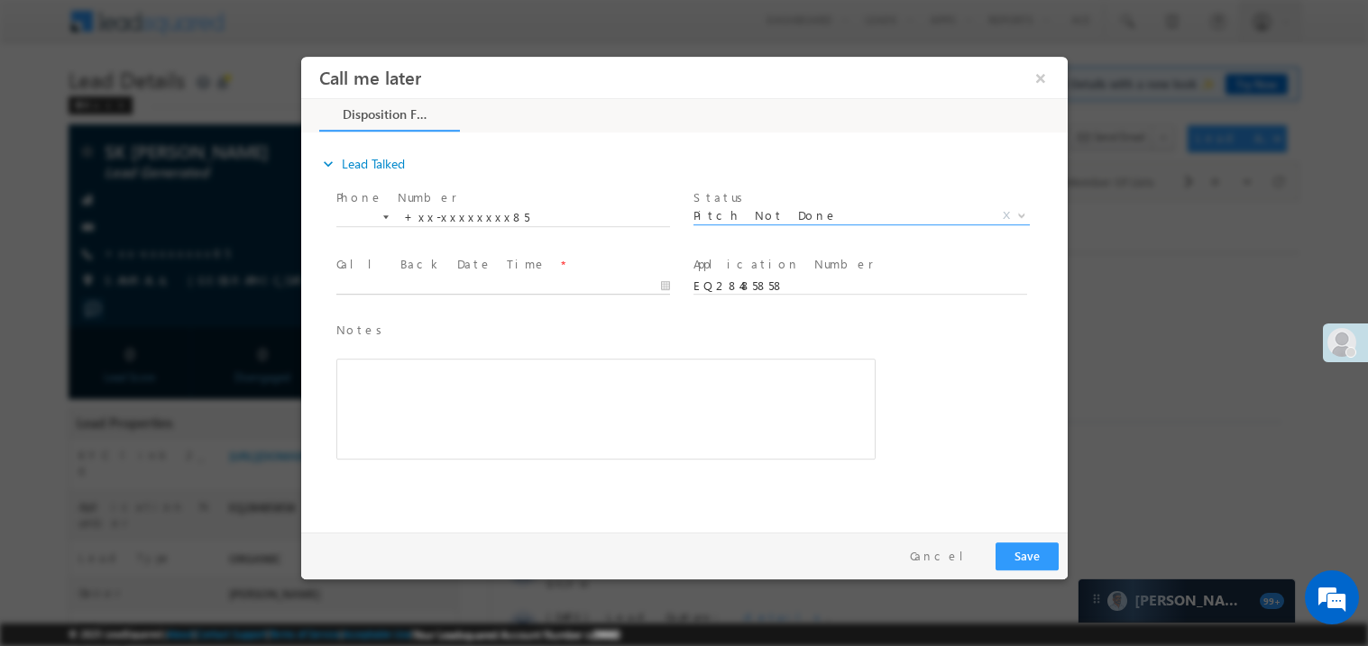
click at [553, 283] on input "text" at bounding box center [502, 286] width 334 height 18
type input "09/07/25 10:45 AM"
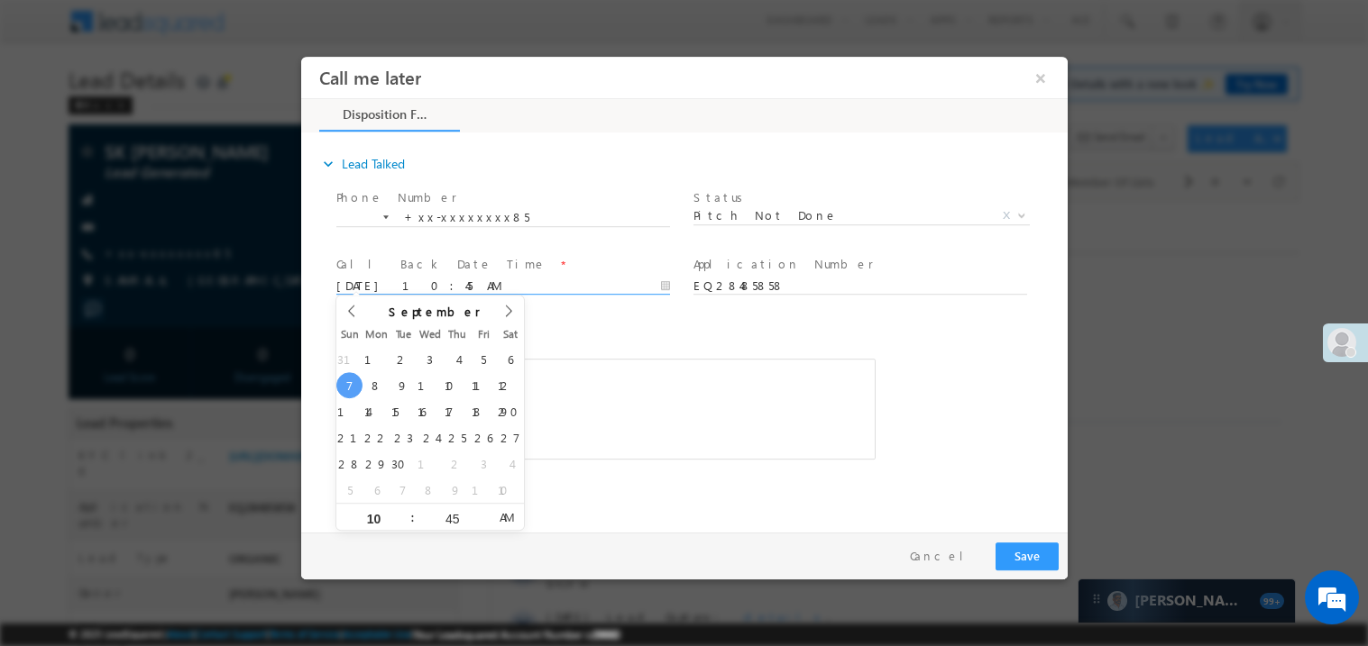
click at [644, 426] on div "Rich Text Editor, 40788eee-0fb2-11ec-a811-0adc8a9d82c2__tab1__section1__Notes__…" at bounding box center [604, 408] width 539 height 101
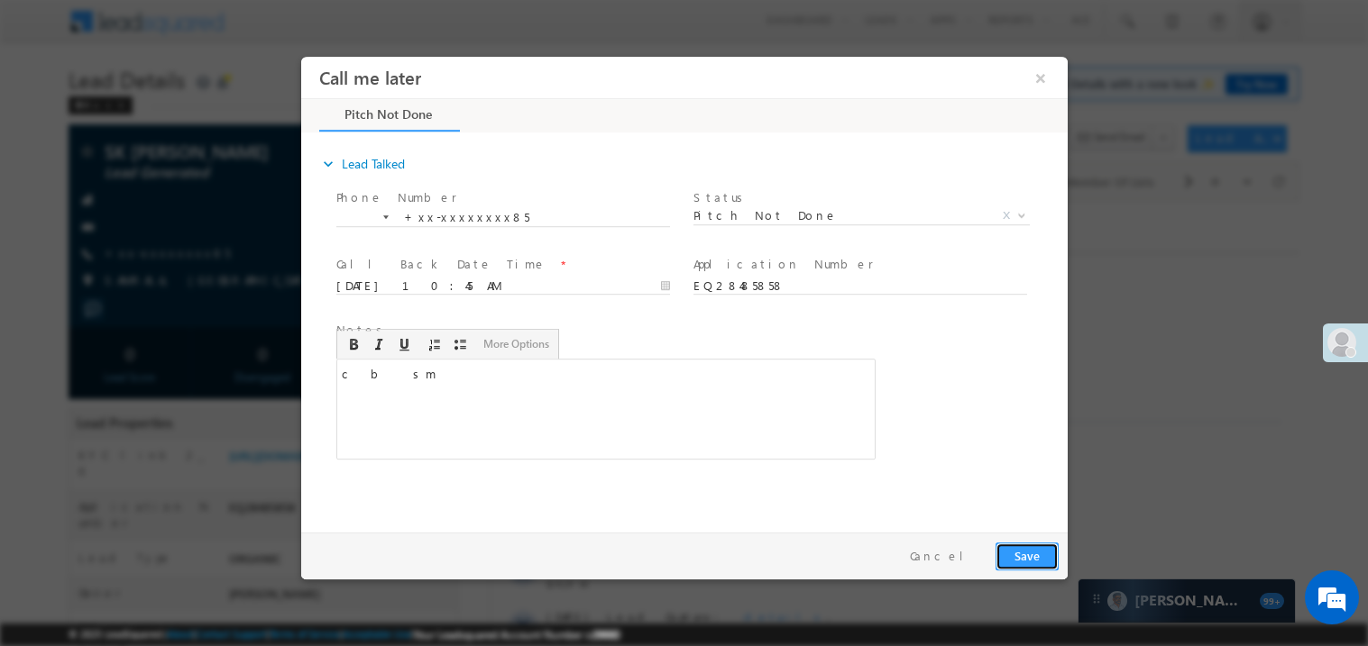
click at [1031, 560] on button "Save" at bounding box center [1025, 556] width 63 height 28
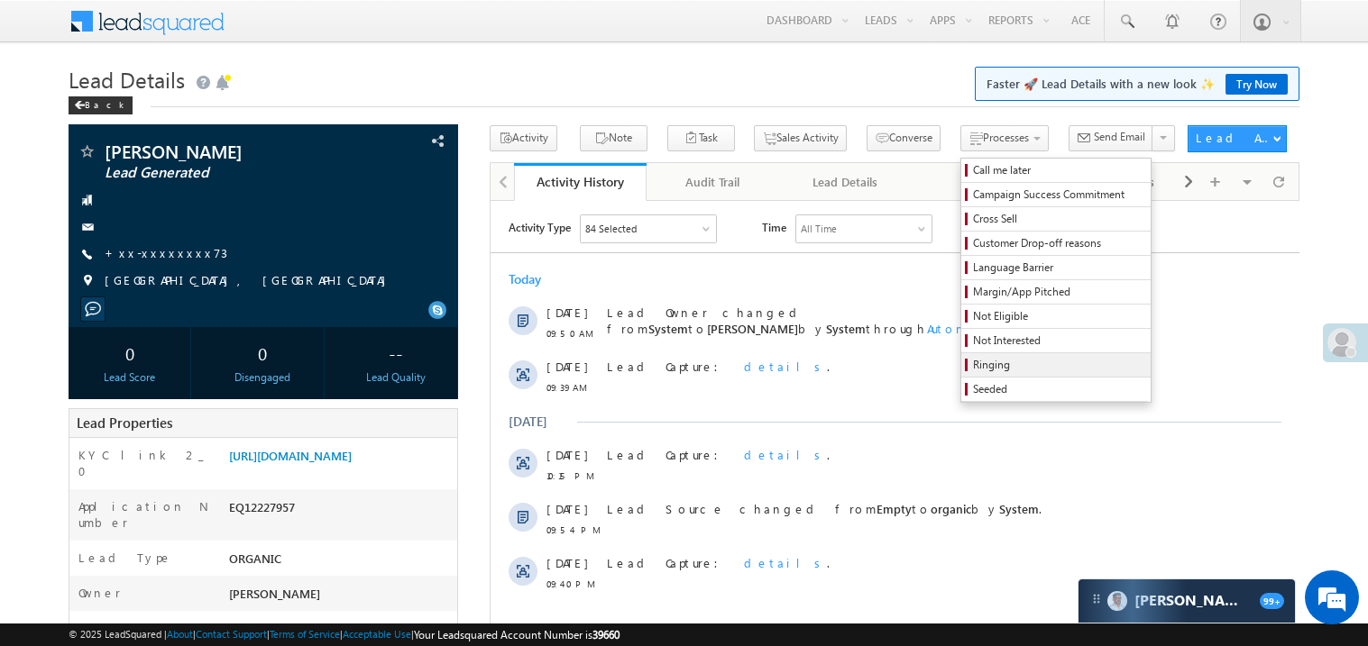
click at [973, 368] on span "Ringing" at bounding box center [1058, 365] width 171 height 16
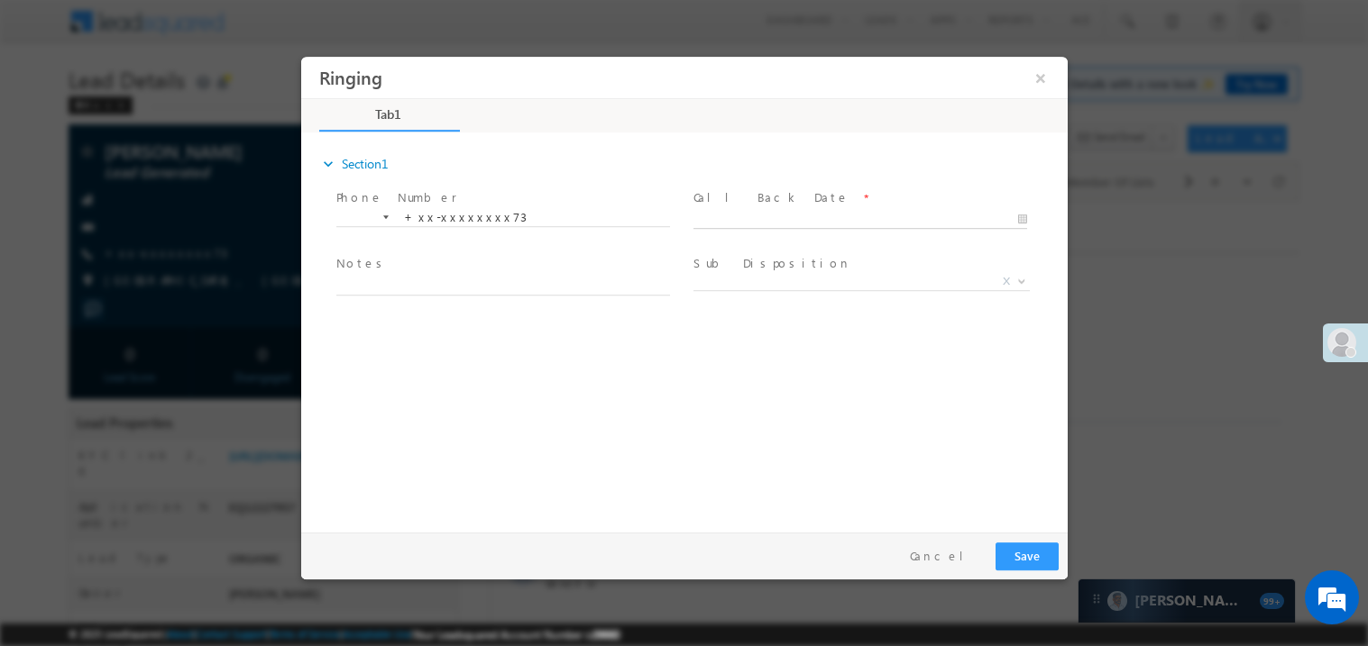
click at [804, 224] on body "Ringing ×" at bounding box center [683, 290] width 766 height 468
type input "[DATE] 10:46 AM"
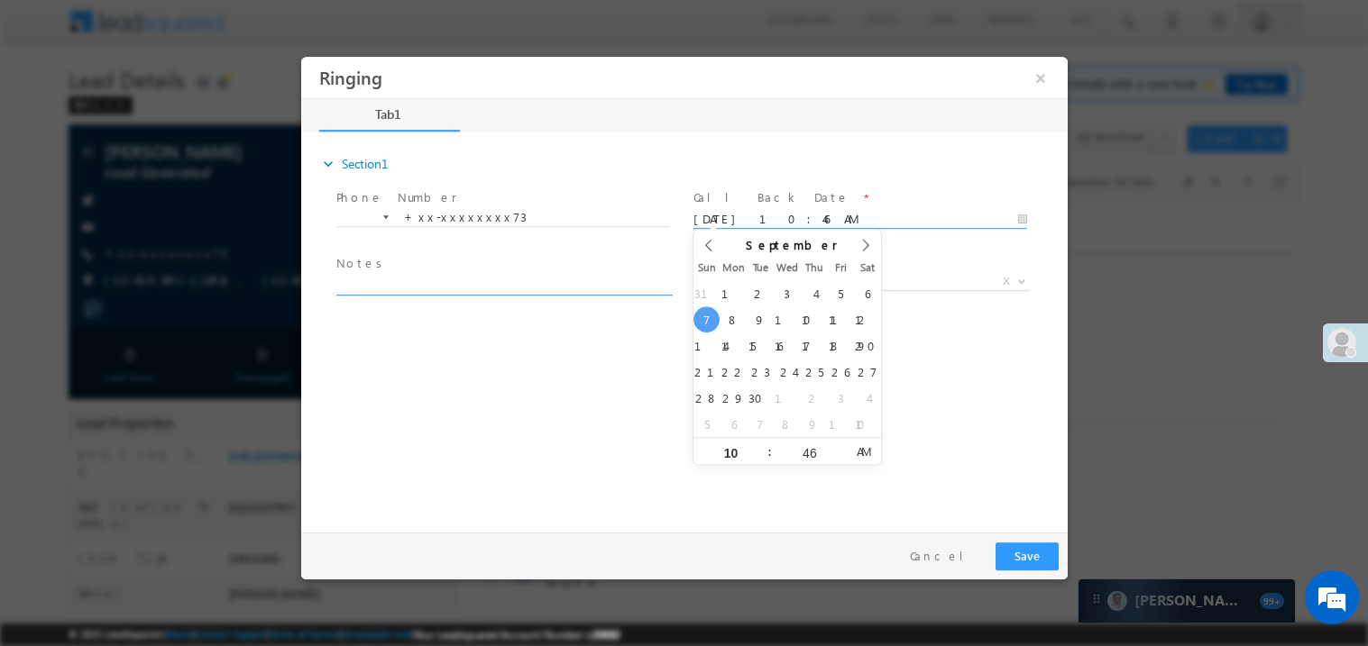
click at [611, 274] on textarea at bounding box center [502, 284] width 334 height 21
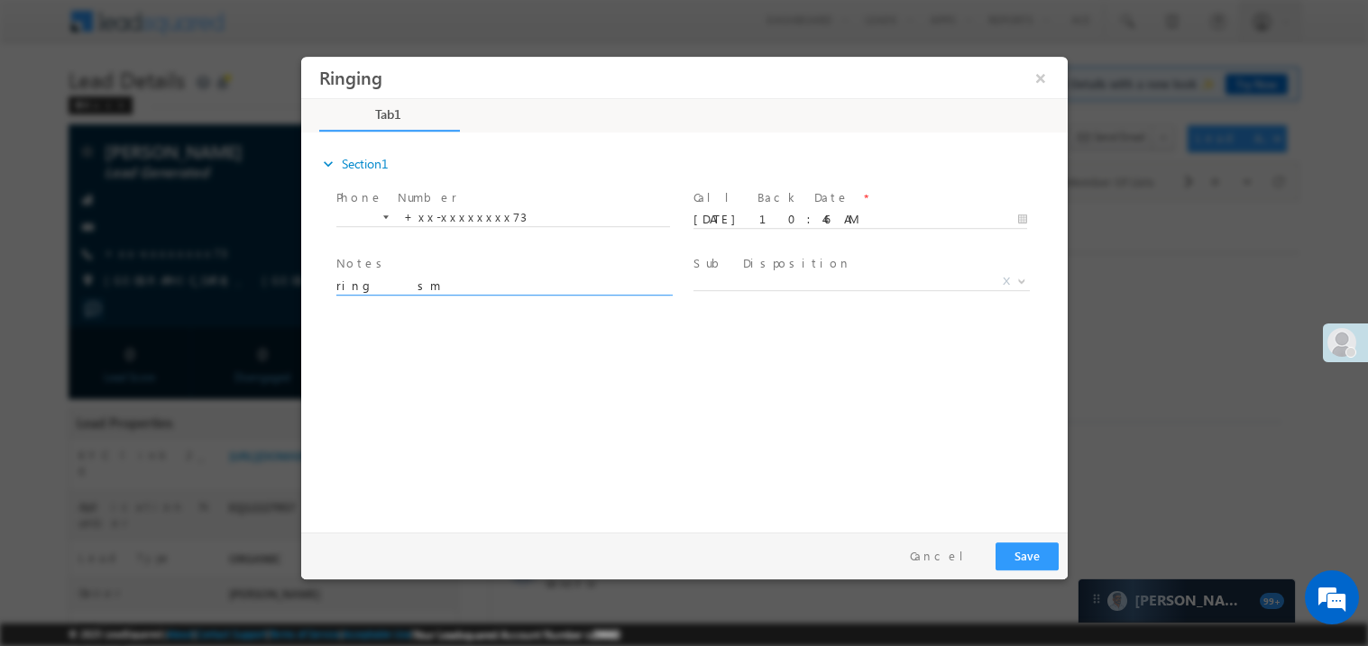
type textarea "ring sm"
click at [1033, 557] on button "Save" at bounding box center [1025, 556] width 63 height 28
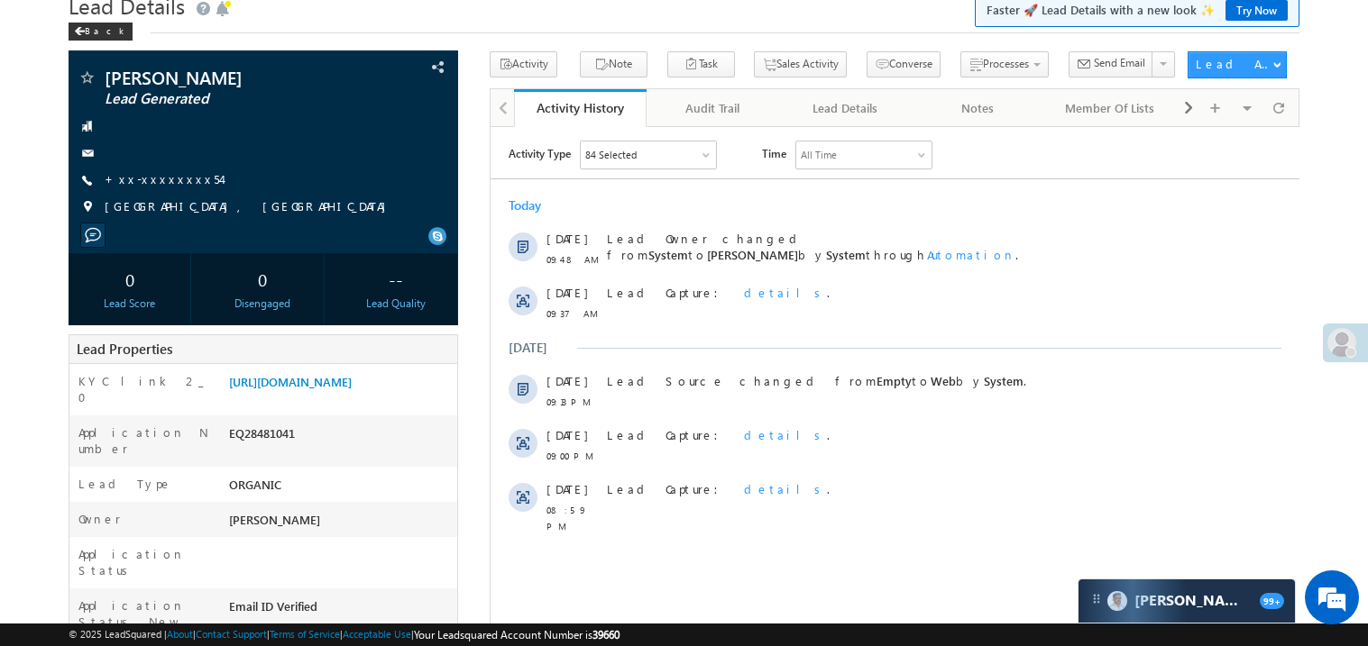
scroll to position [71, 0]
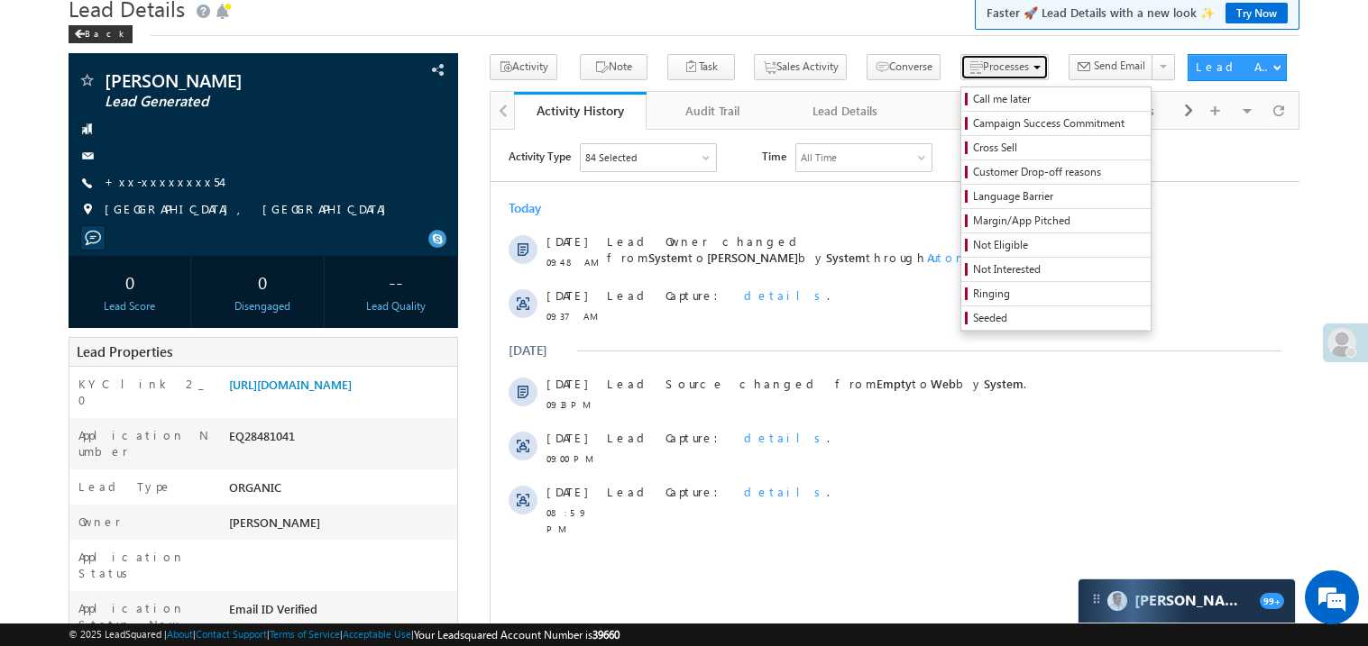
click at [983, 69] on span "Processes" at bounding box center [1006, 67] width 46 height 14
click at [987, 294] on span "Ringing" at bounding box center [1058, 294] width 171 height 16
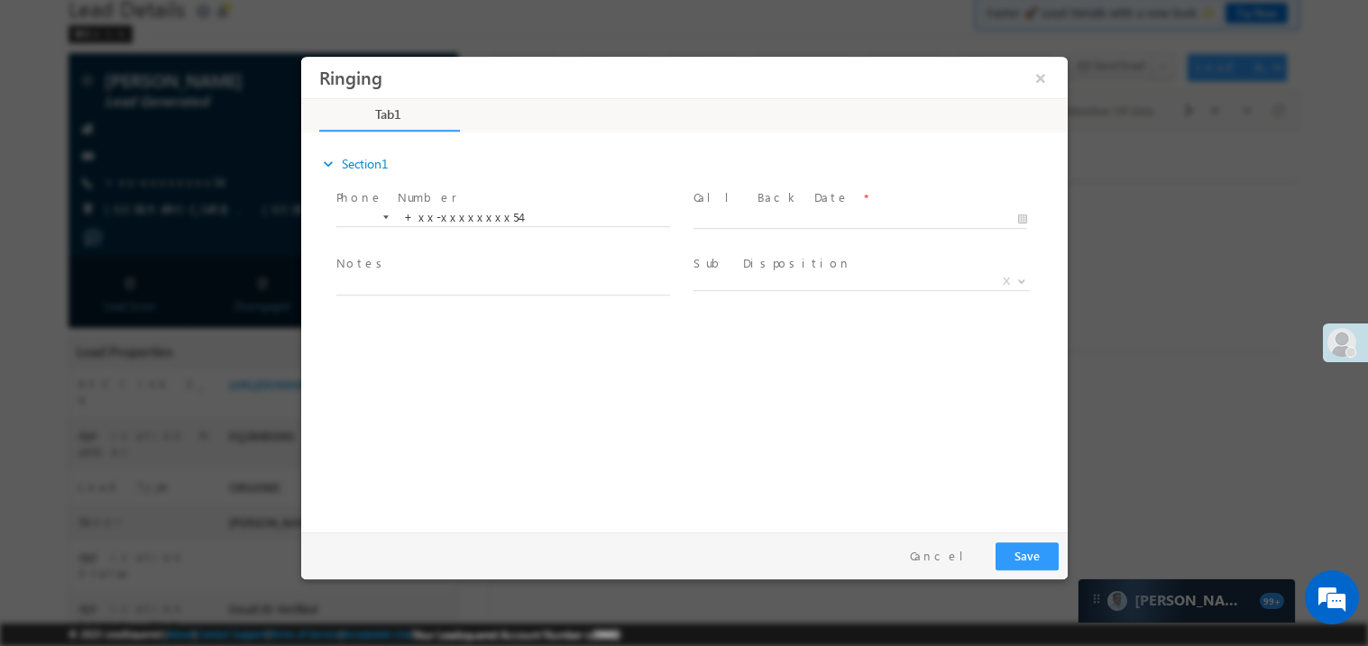
scroll to position [0, 0]
click at [790, 217] on body "Ringing ×" at bounding box center [683, 290] width 766 height 468
type input "[DATE] 10:46 AM"
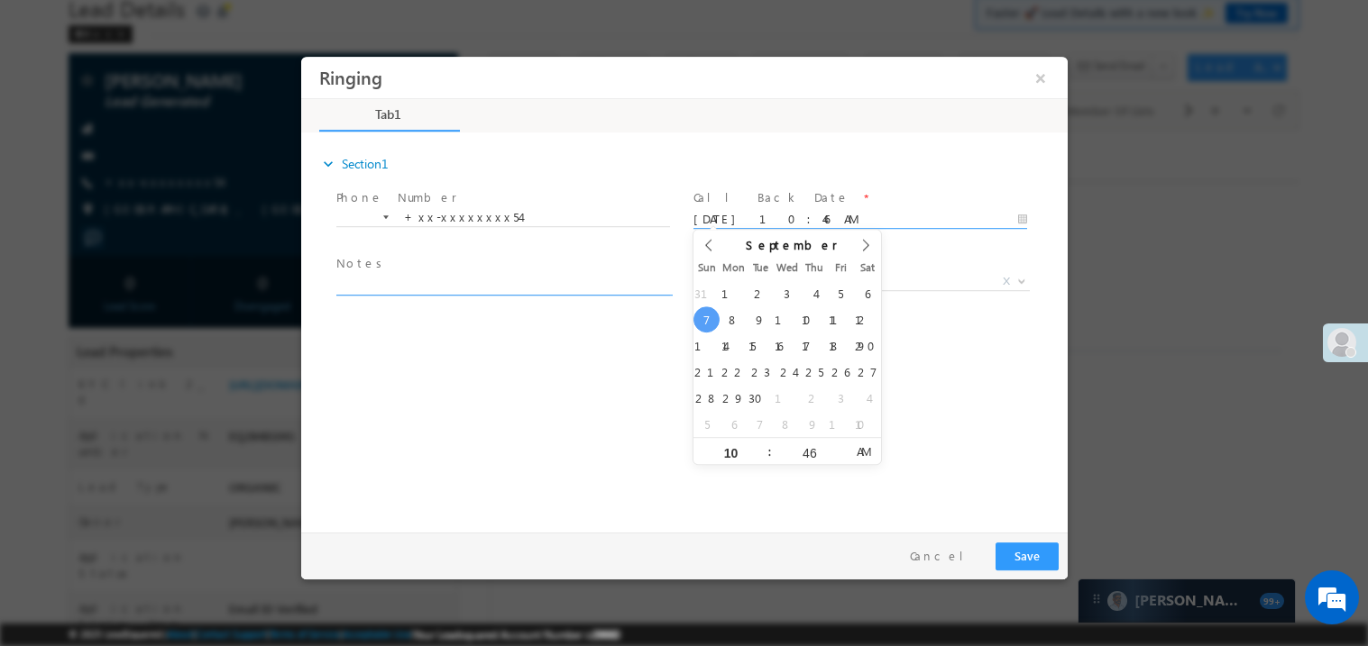
click at [554, 289] on textarea at bounding box center [502, 284] width 334 height 21
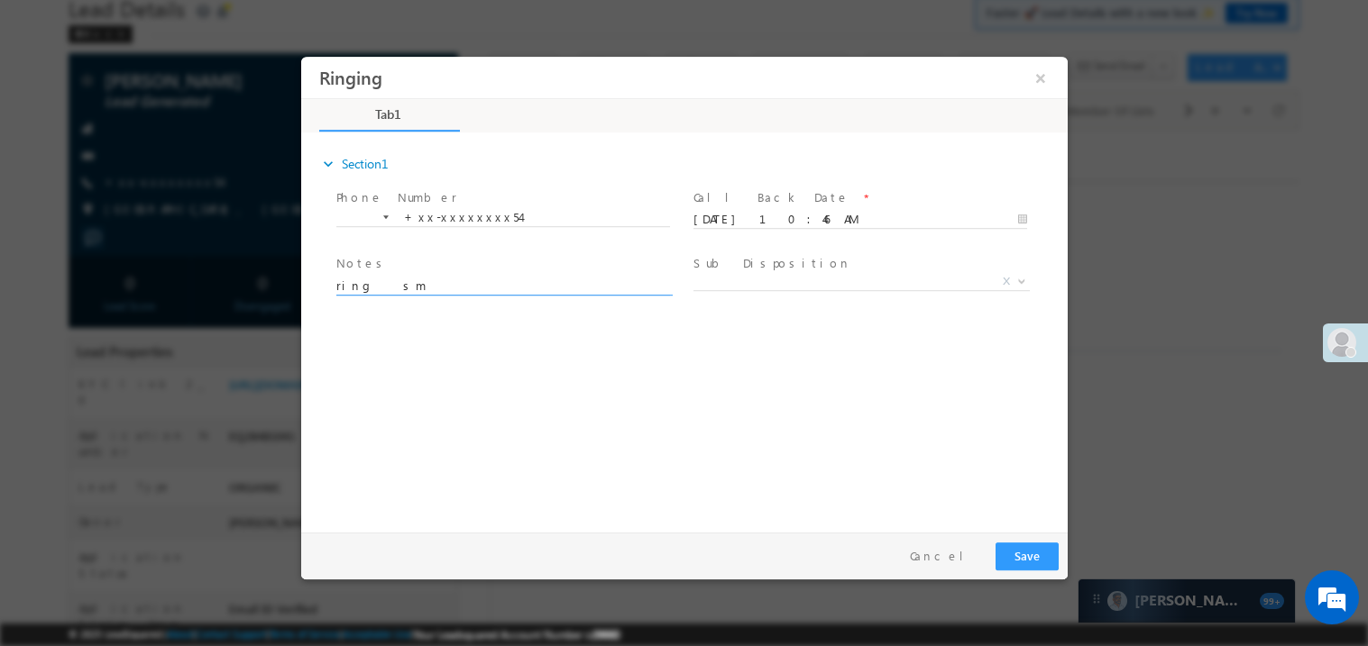
type textarea "ring sm"
click at [1049, 565] on button "Save" at bounding box center [1025, 556] width 63 height 28
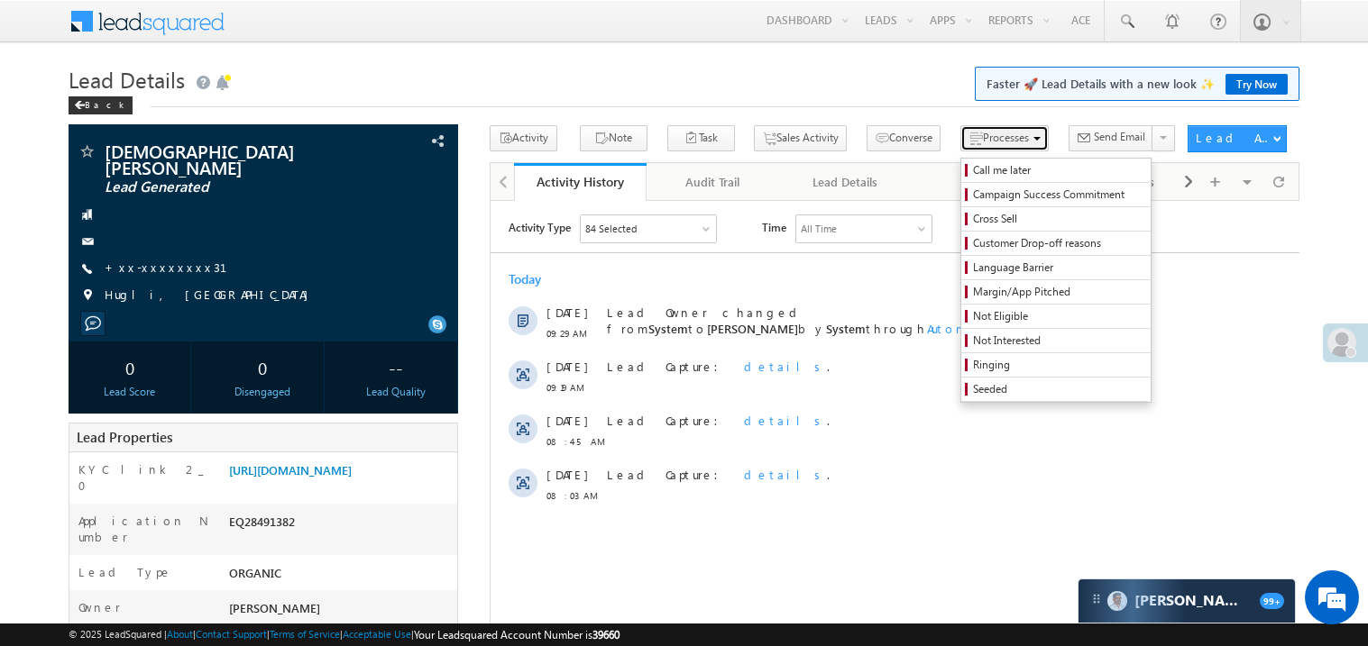
click at [983, 141] on span "Processes" at bounding box center [1006, 138] width 46 height 14
click at [973, 362] on span "Ringing" at bounding box center [1058, 365] width 171 height 16
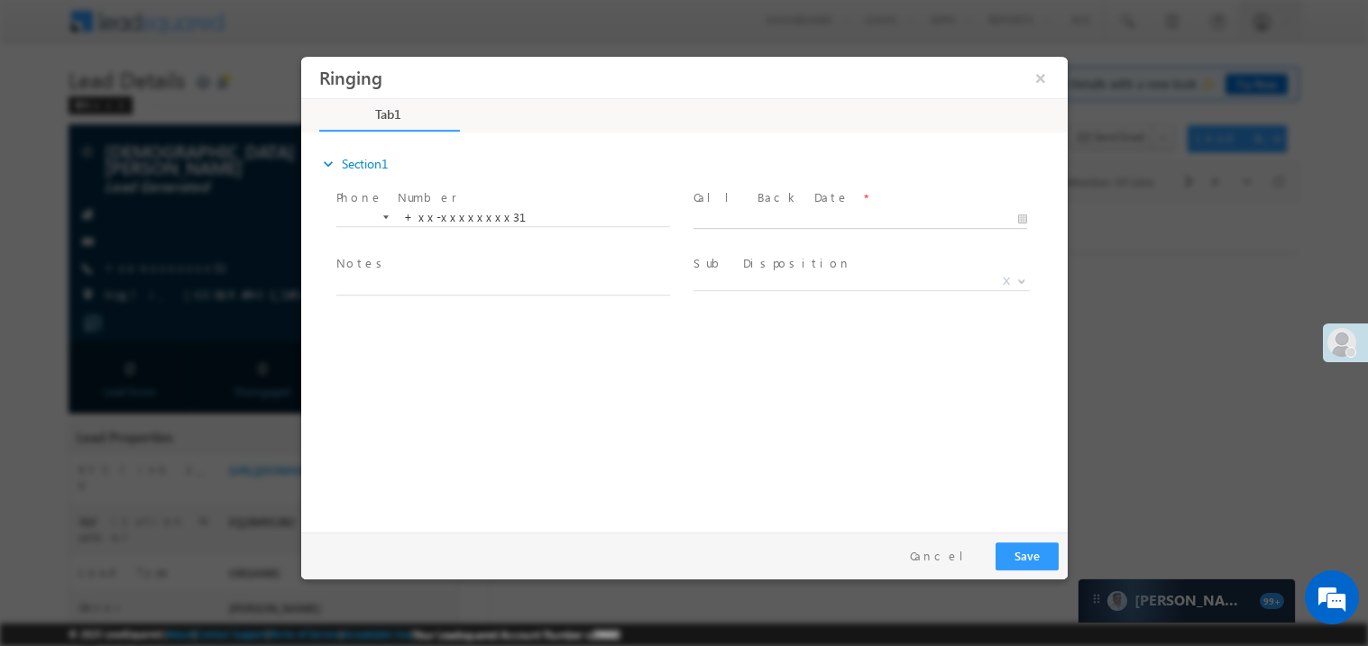
click at [803, 219] on body "Ringing ×" at bounding box center [683, 290] width 766 height 468
type input "[DATE] 10:47 AM"
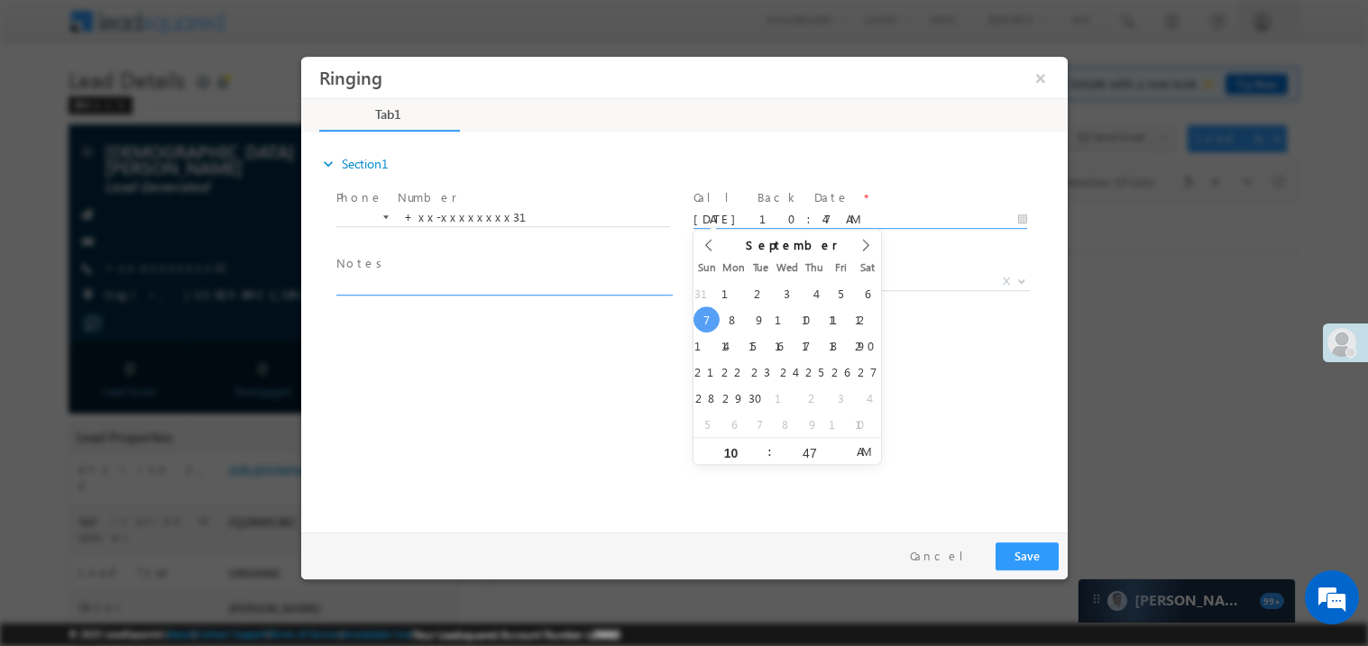
click at [529, 277] on textarea at bounding box center [502, 284] width 334 height 21
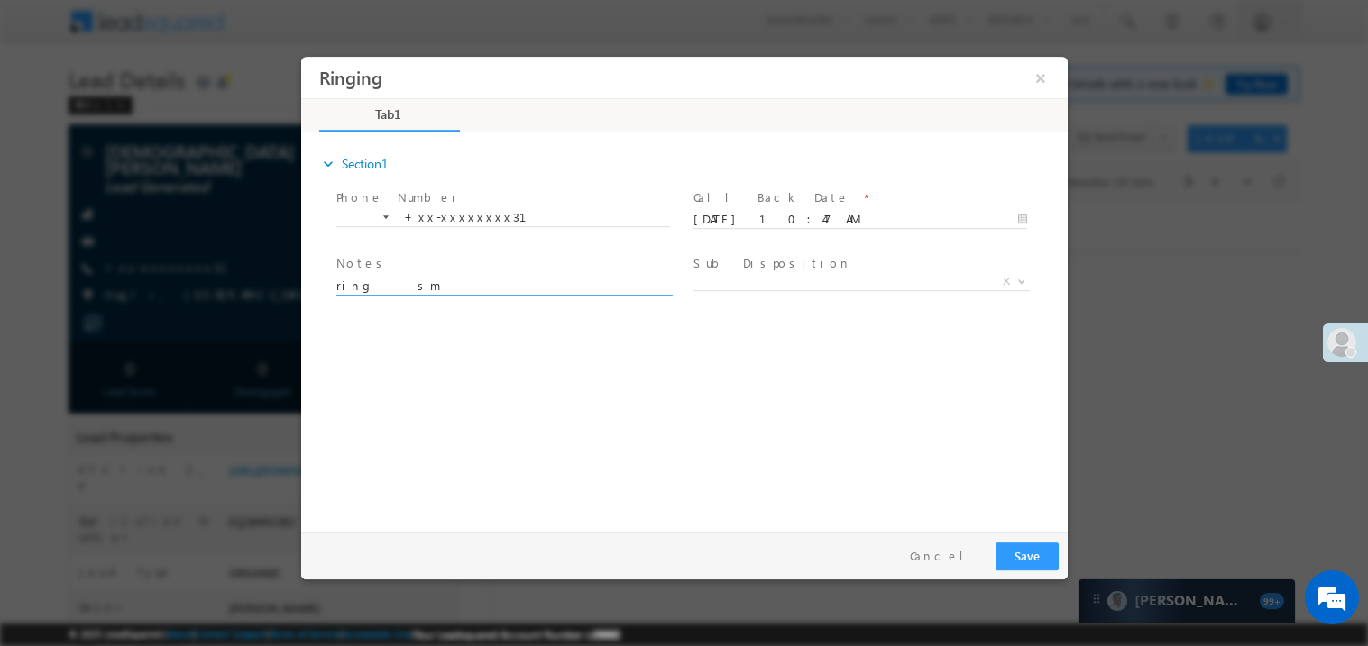
type textarea "ring sm"
click at [1045, 558] on button "Save" at bounding box center [1025, 556] width 63 height 28
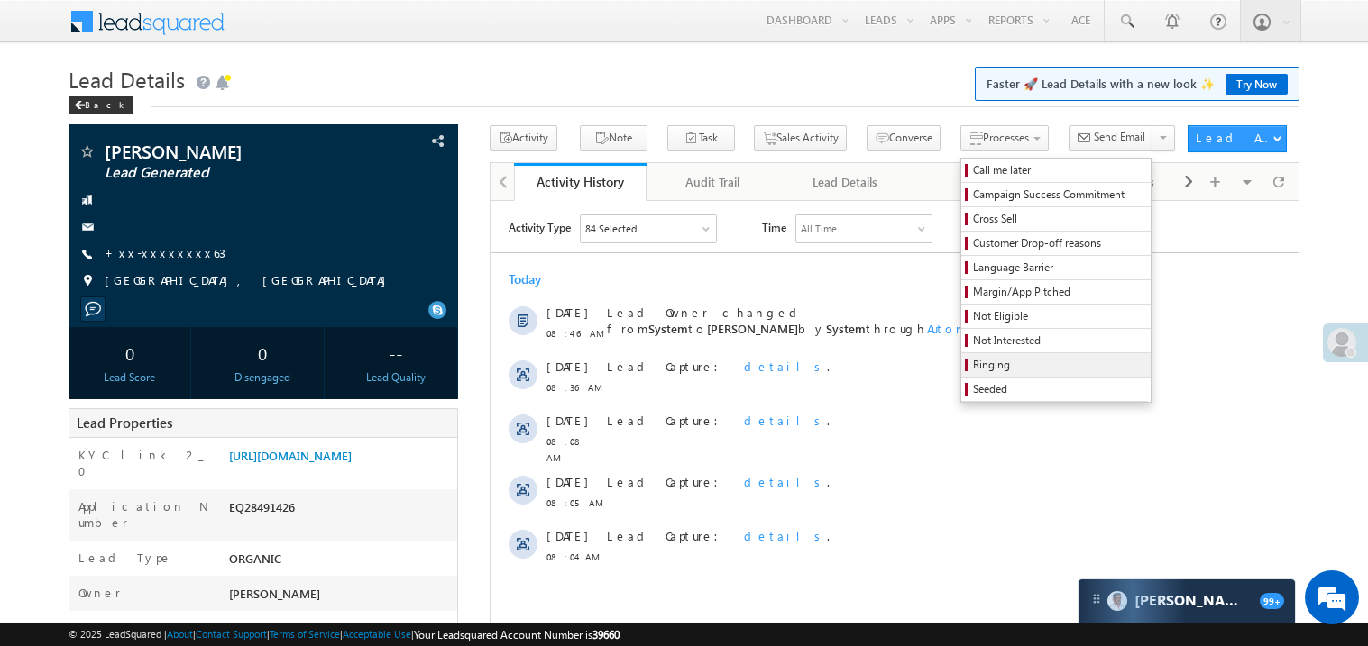
click at [987, 377] on link "Ringing" at bounding box center [1055, 364] width 189 height 23
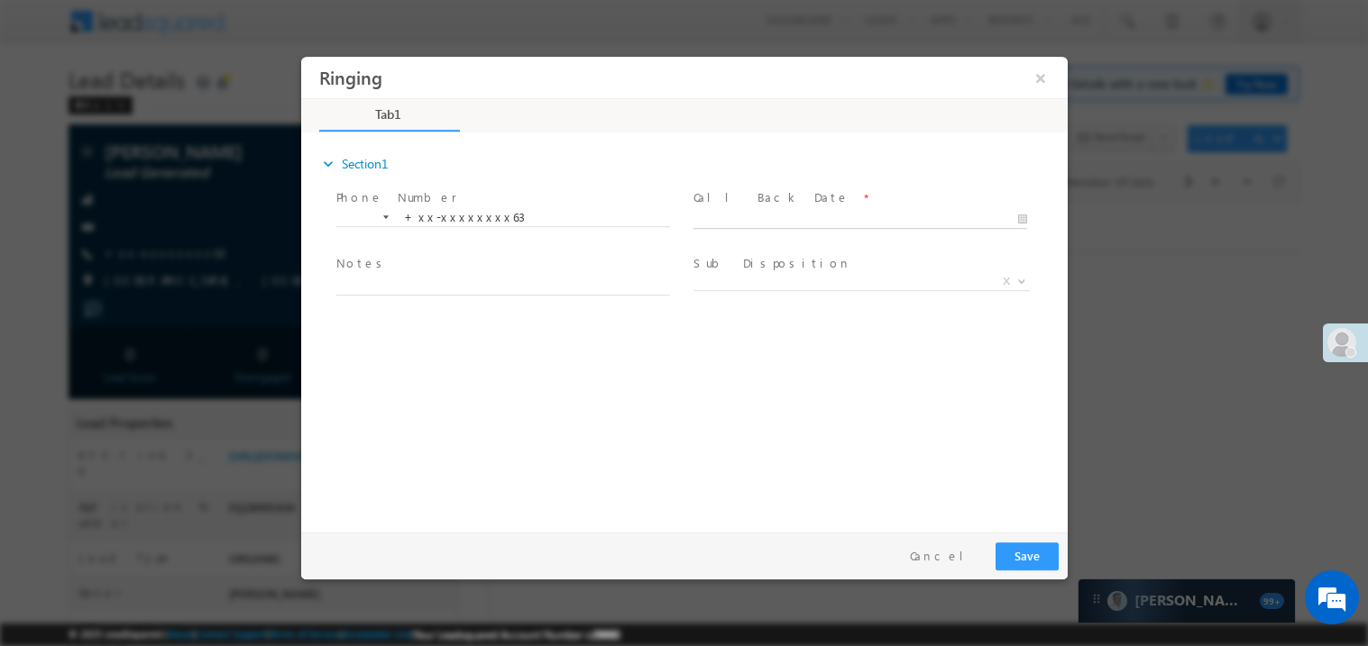
click at [771, 220] on body "Ringing ×" at bounding box center [683, 290] width 766 height 468
type input "[DATE] 10:47 AM"
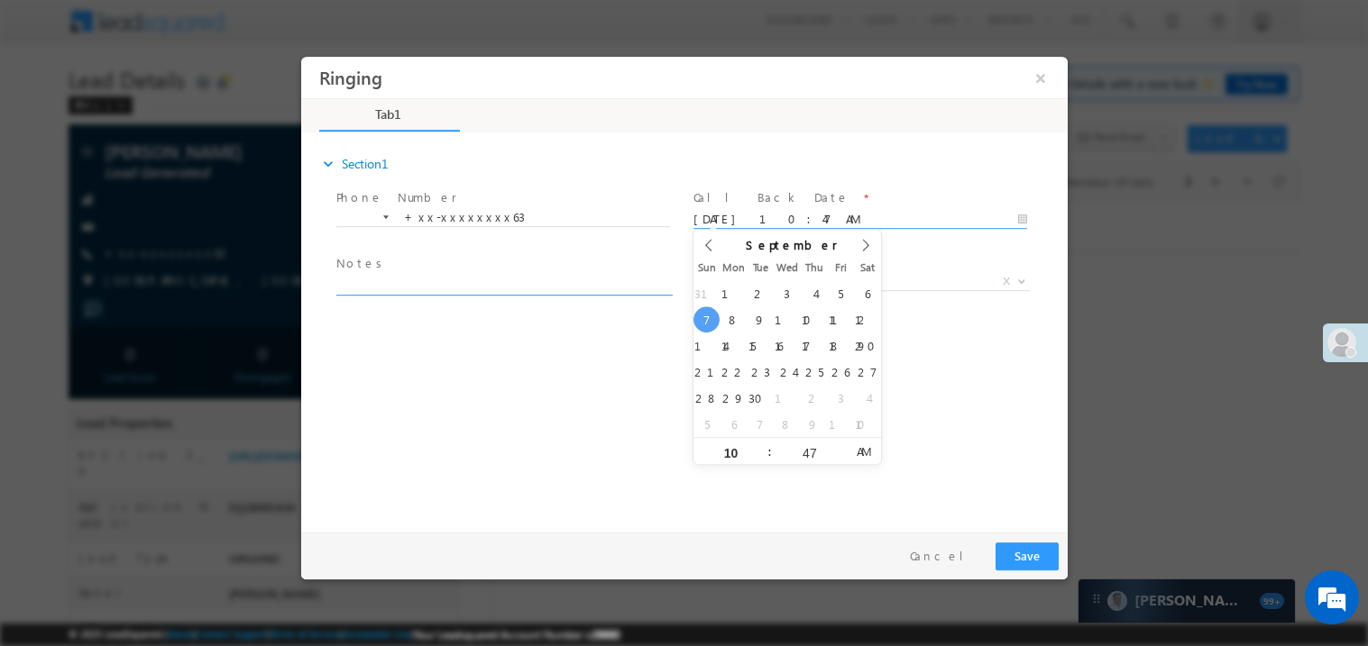
click at [522, 288] on textarea at bounding box center [502, 284] width 334 height 21
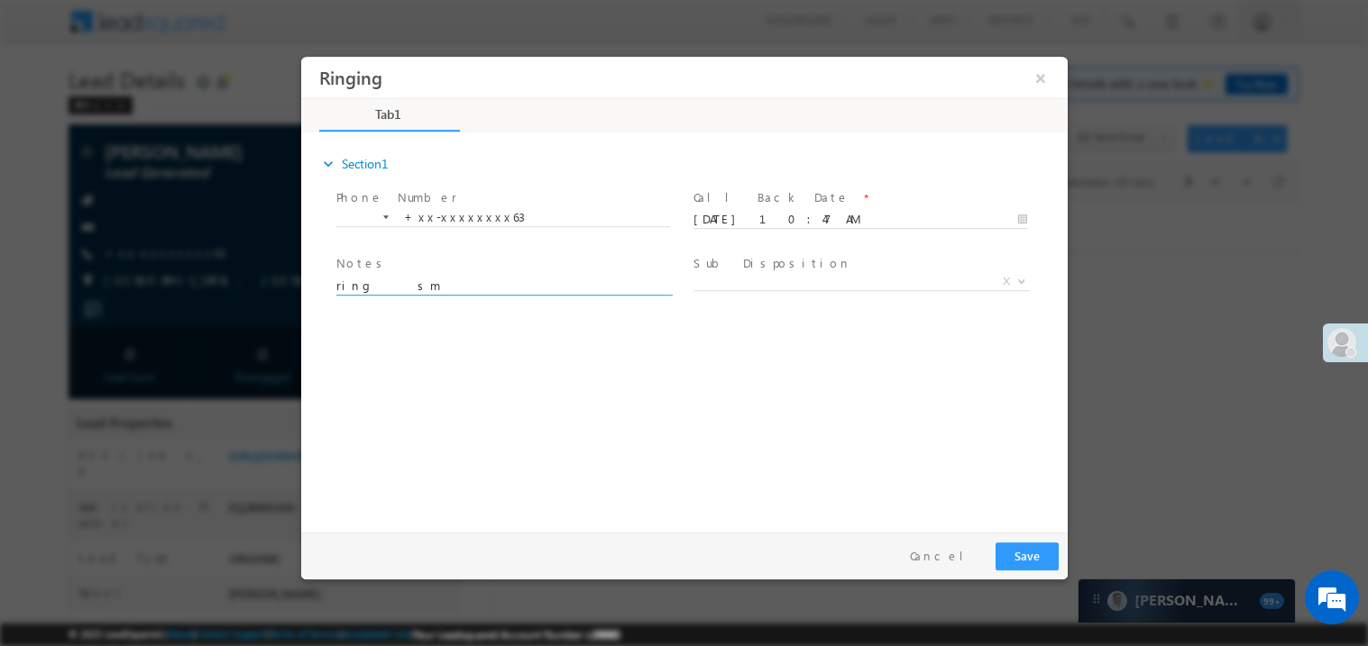
type textarea "ring sm"
click at [1030, 561] on button "Save" at bounding box center [1025, 556] width 63 height 28
